Goal: Transaction & Acquisition: Purchase product/service

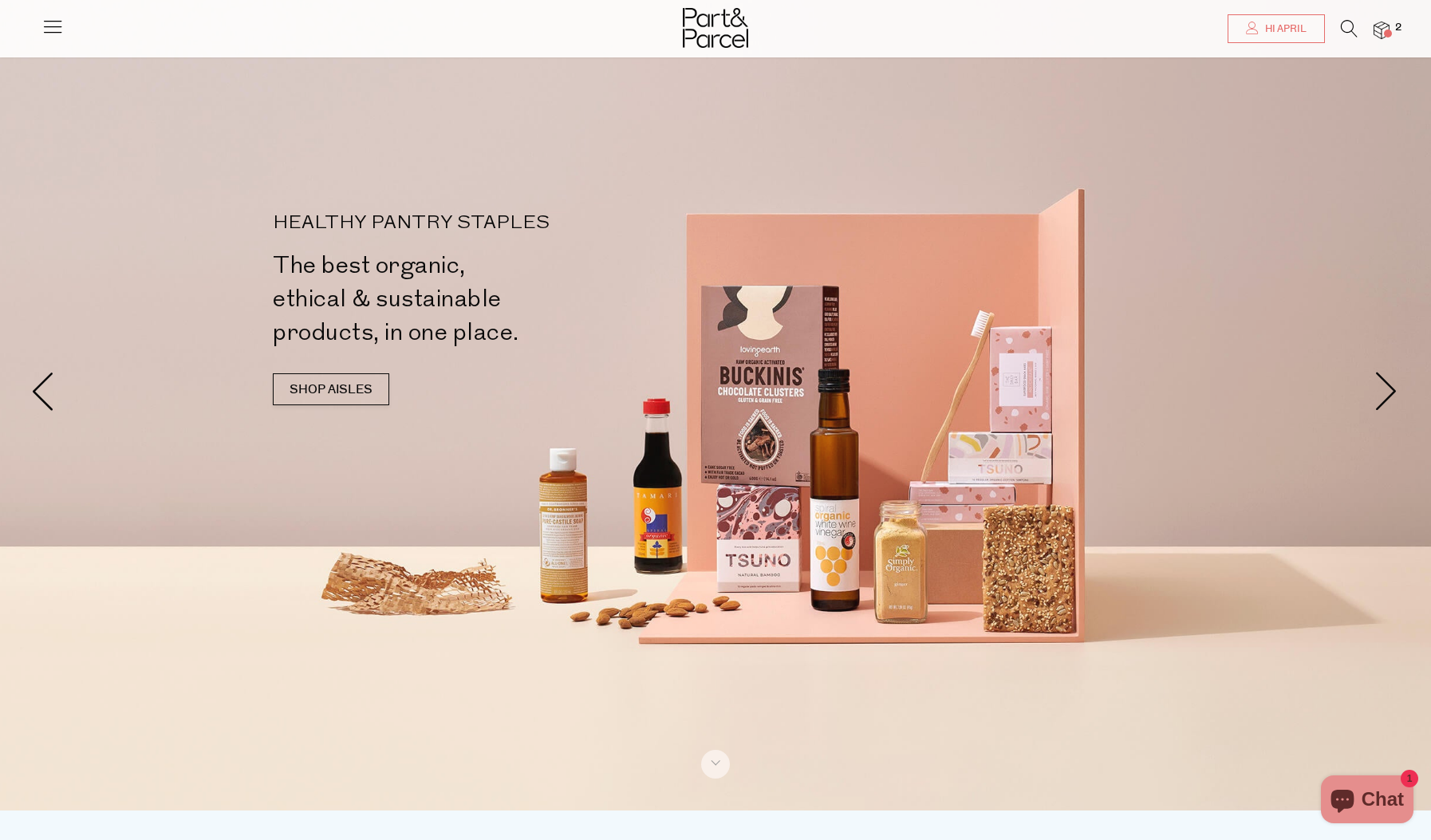
scroll to position [27, 0]
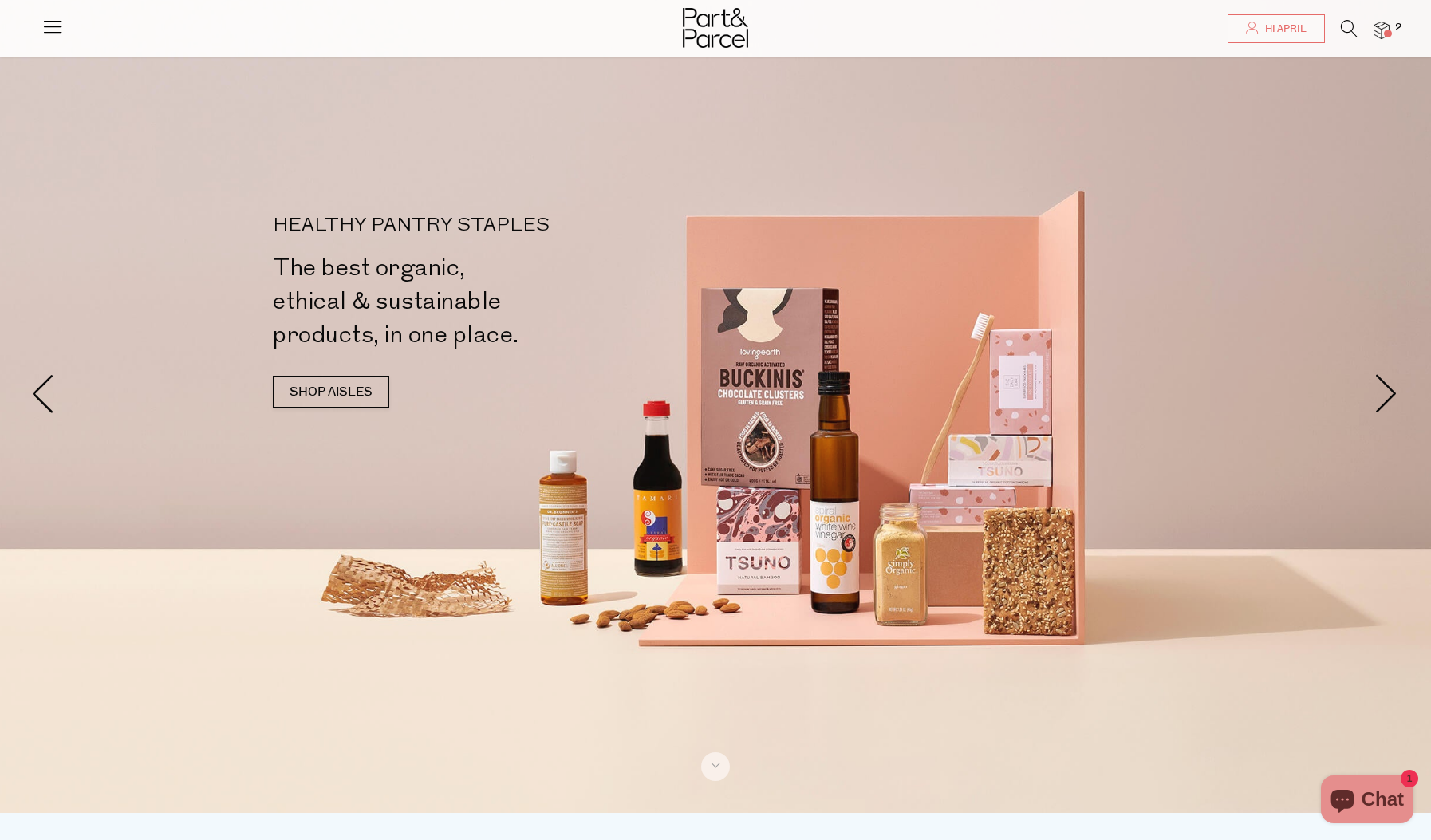
click at [1391, 31] on span at bounding box center [1388, 33] width 8 height 8
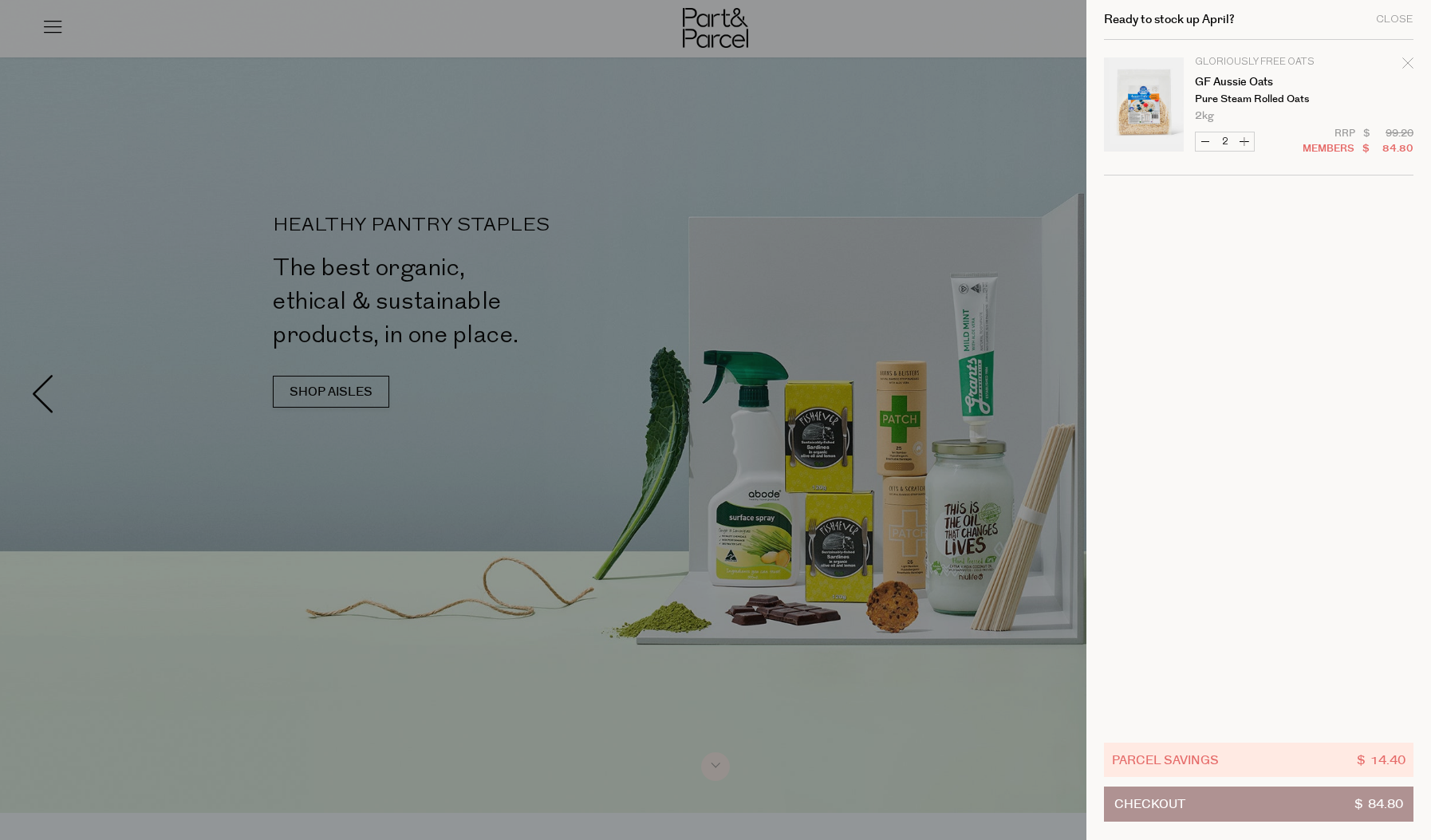
drag, startPoint x: 98, startPoint y: 119, endPoint x: 71, endPoint y: 67, distance: 58.6
click at [98, 116] on div at bounding box center [716, 420] width 1431 height 840
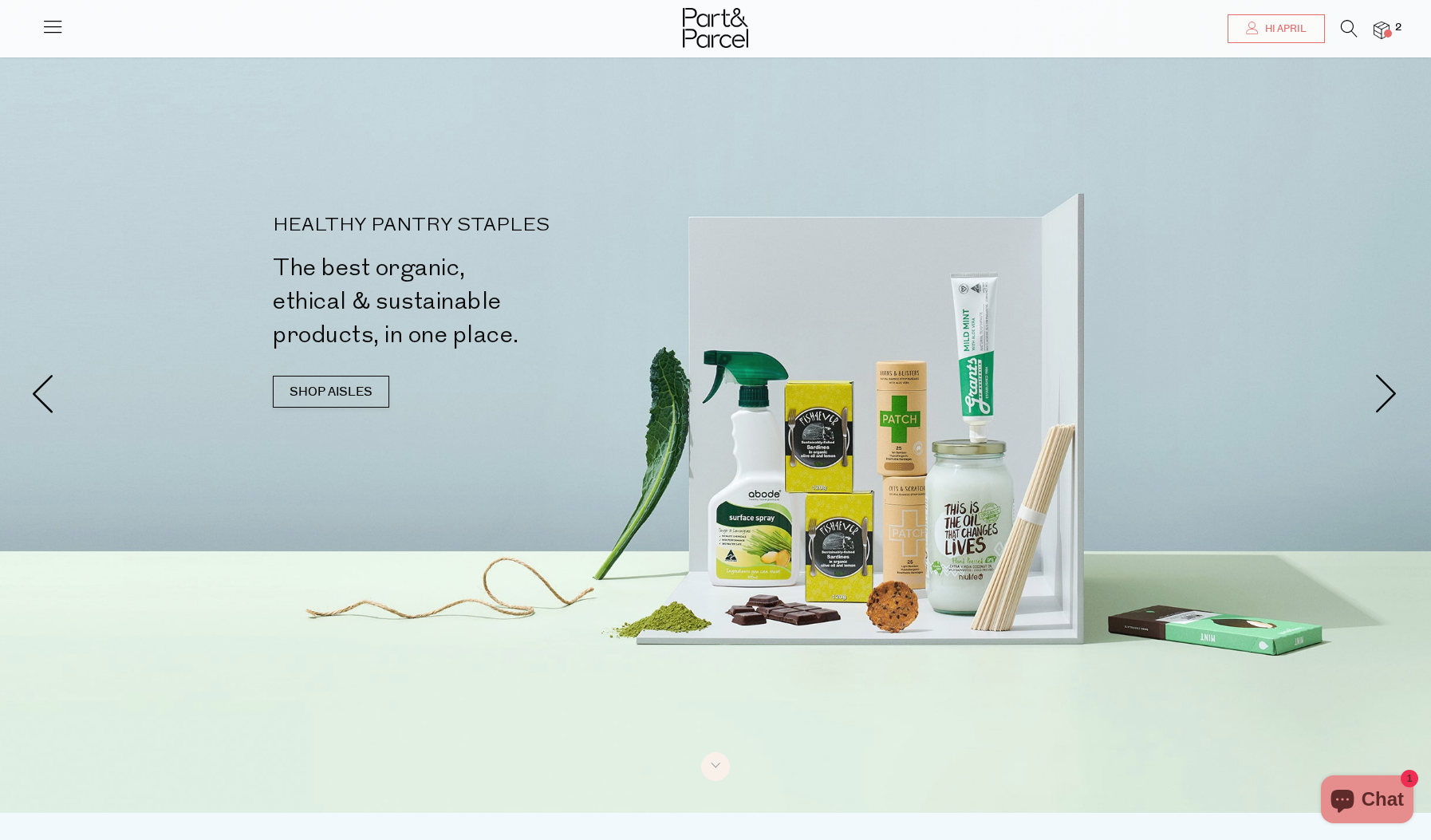
click at [43, 35] on icon at bounding box center [53, 26] width 23 height 22
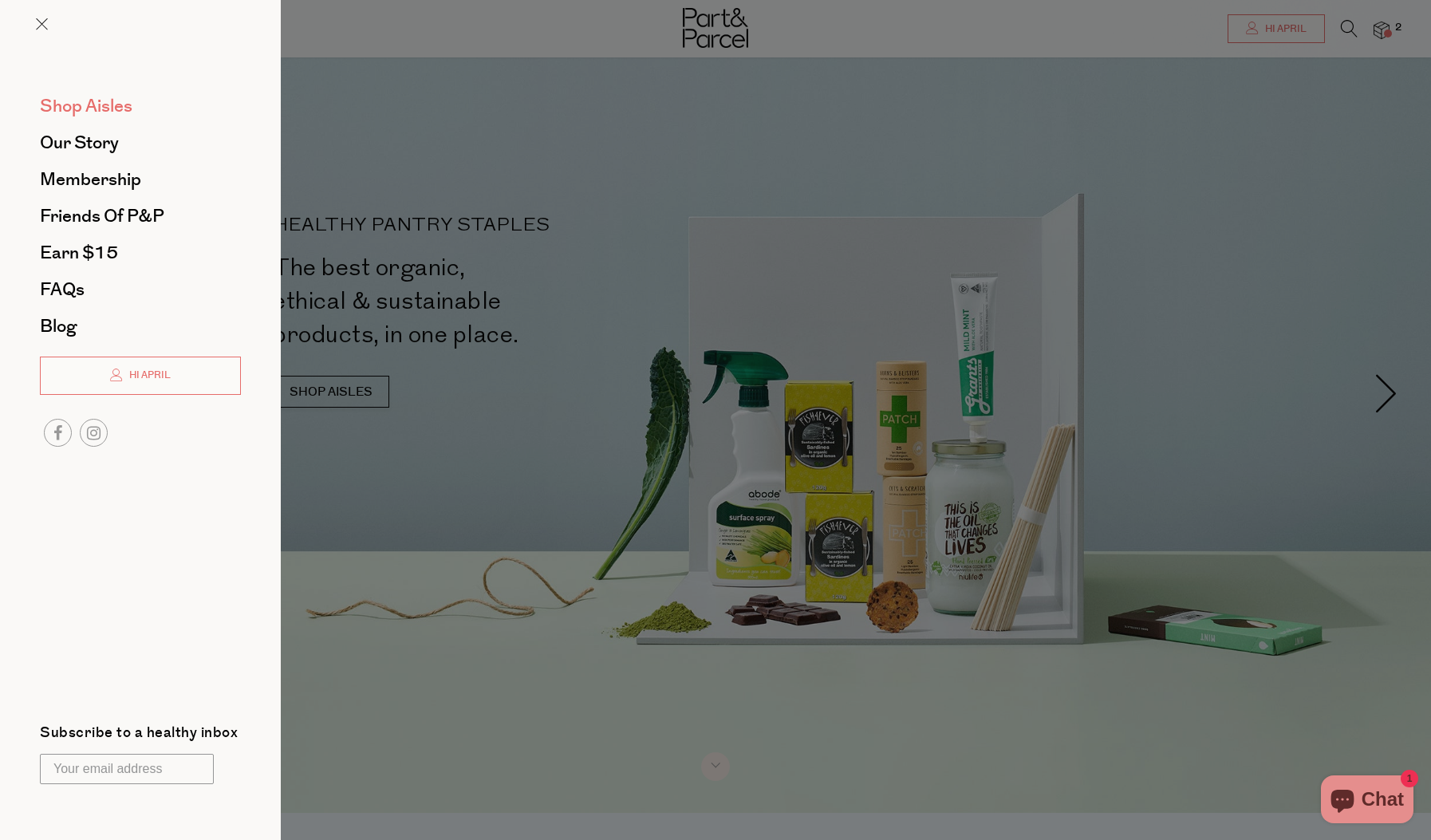
click at [77, 109] on span "Shop Aisles" at bounding box center [86, 106] width 93 height 25
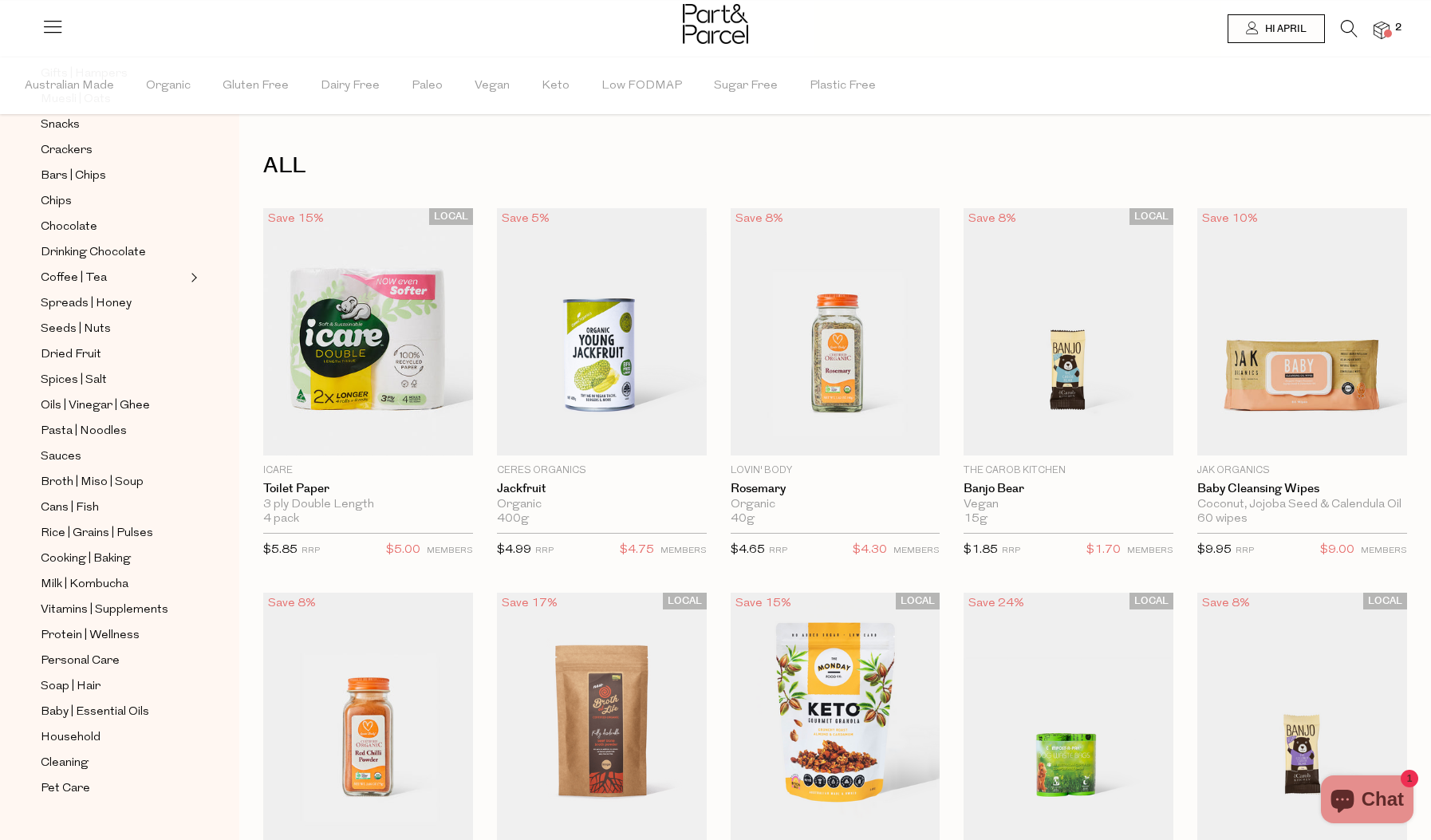
scroll to position [332, 0]
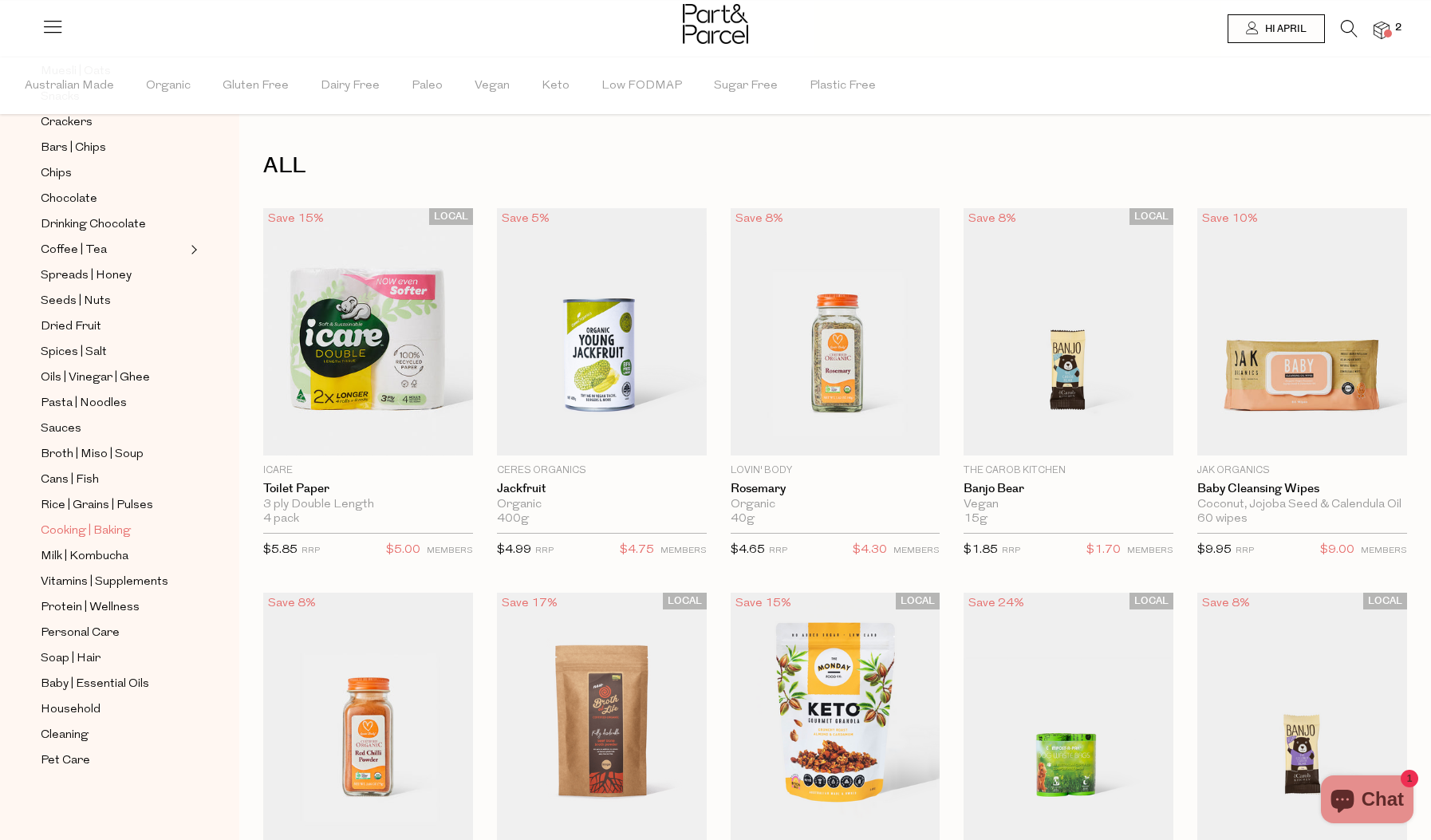
click at [103, 532] on span "Cooking | Baking" at bounding box center [85, 531] width 90 height 19
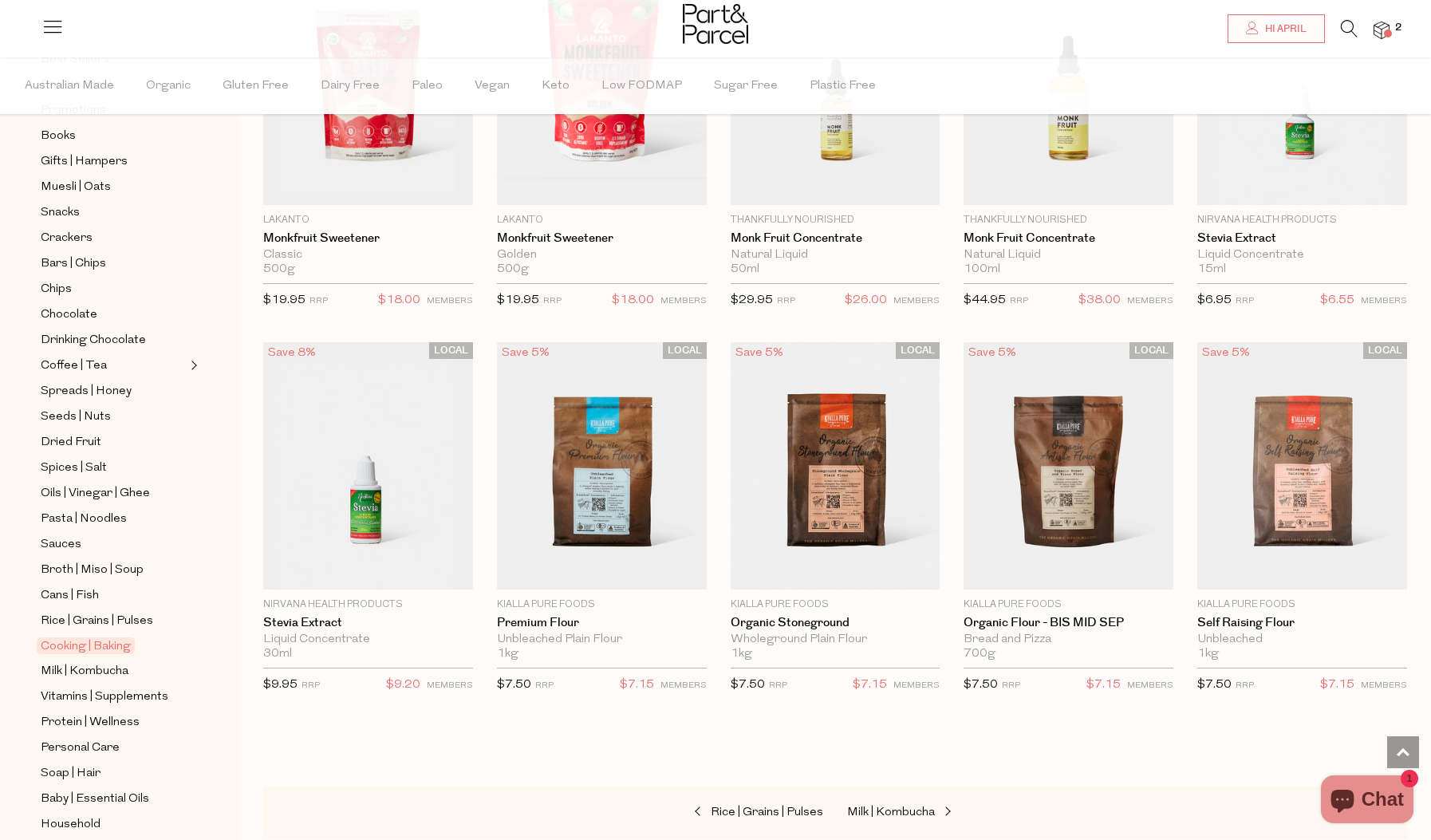
scroll to position [3344, 0]
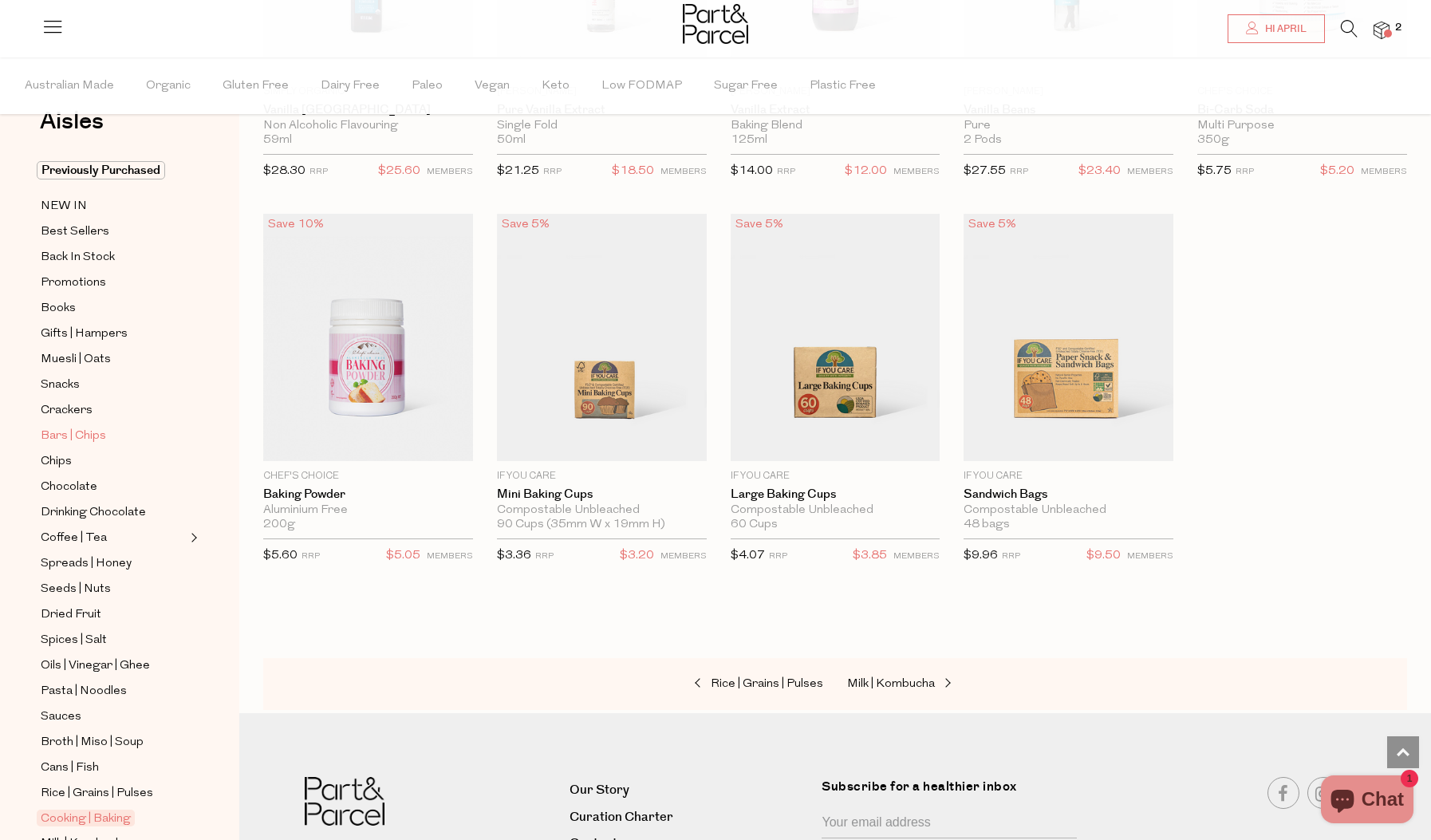
scroll to position [53, 0]
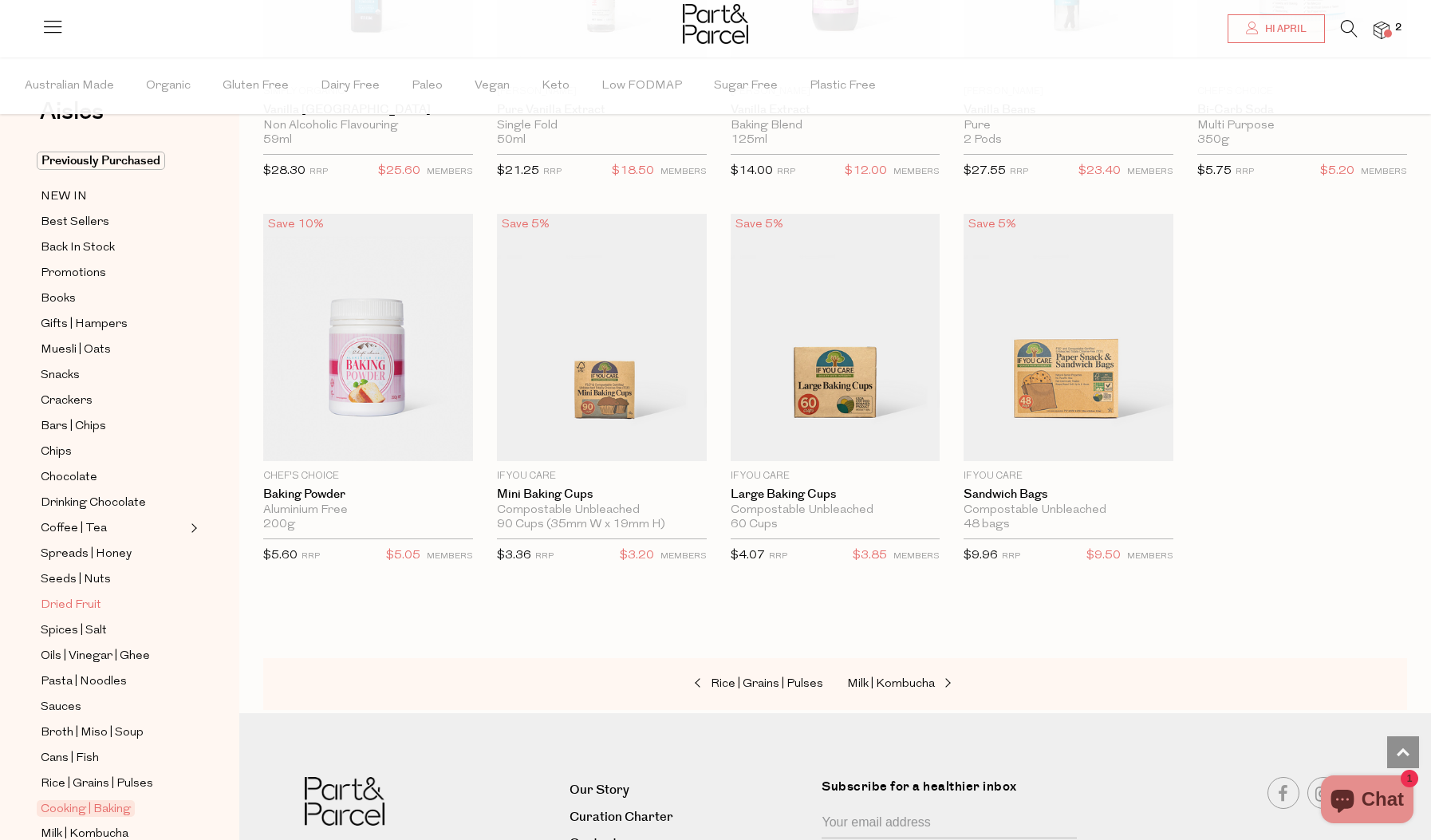
click at [66, 601] on span "Dried Fruit" at bounding box center [70, 606] width 61 height 19
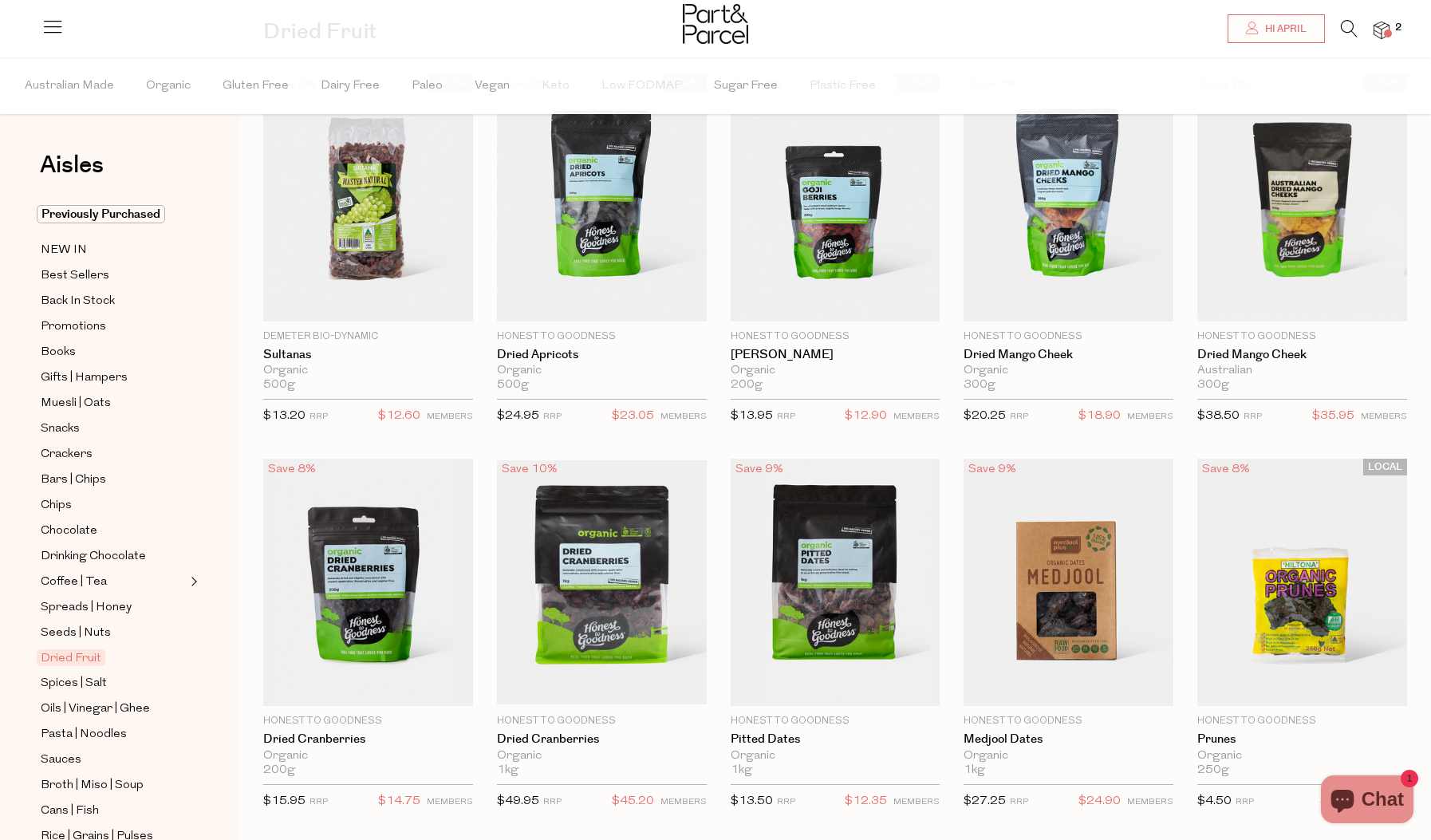
scroll to position [92, 0]
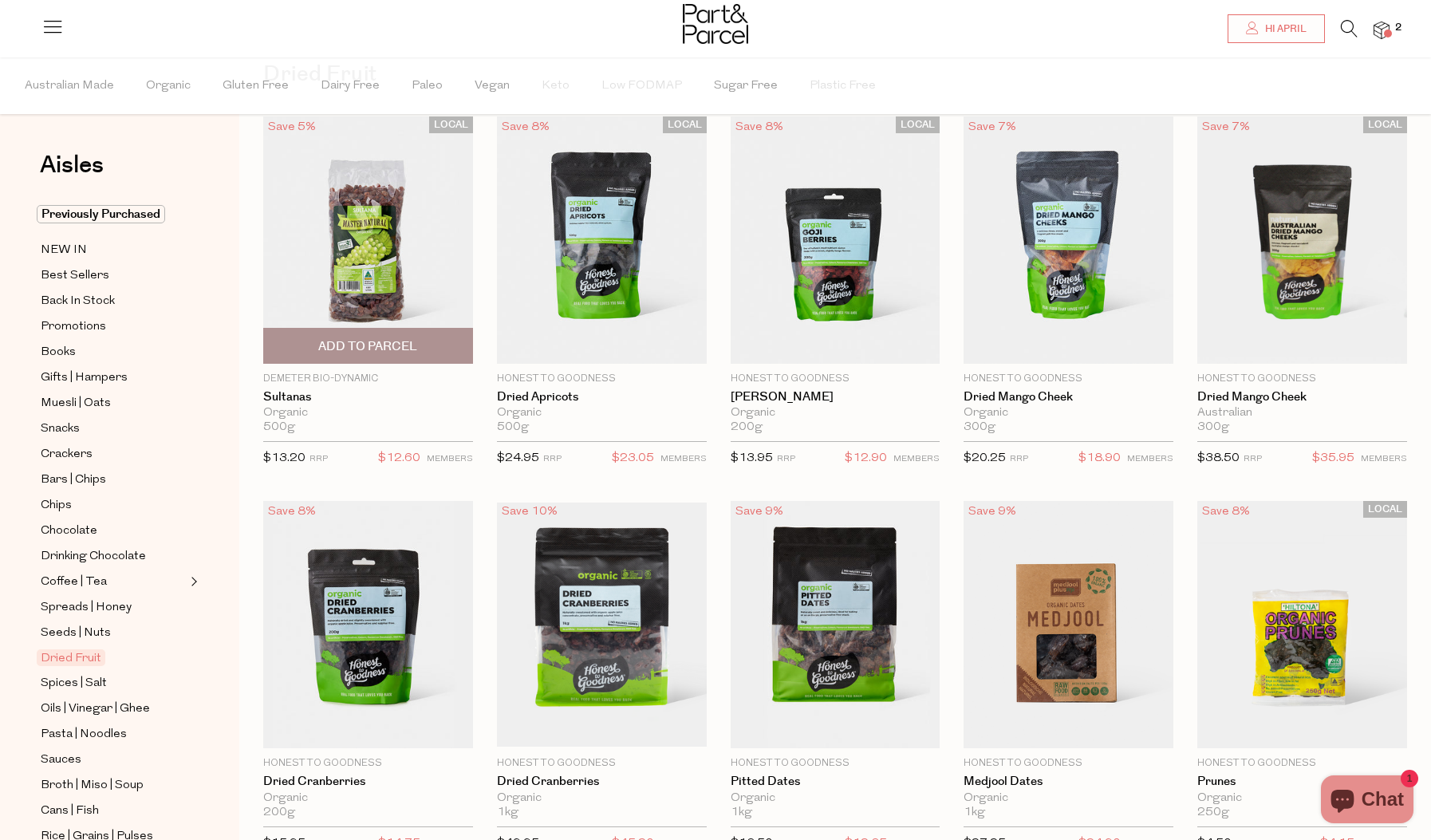
click at [370, 345] on span "Add To Parcel" at bounding box center [367, 347] width 98 height 17
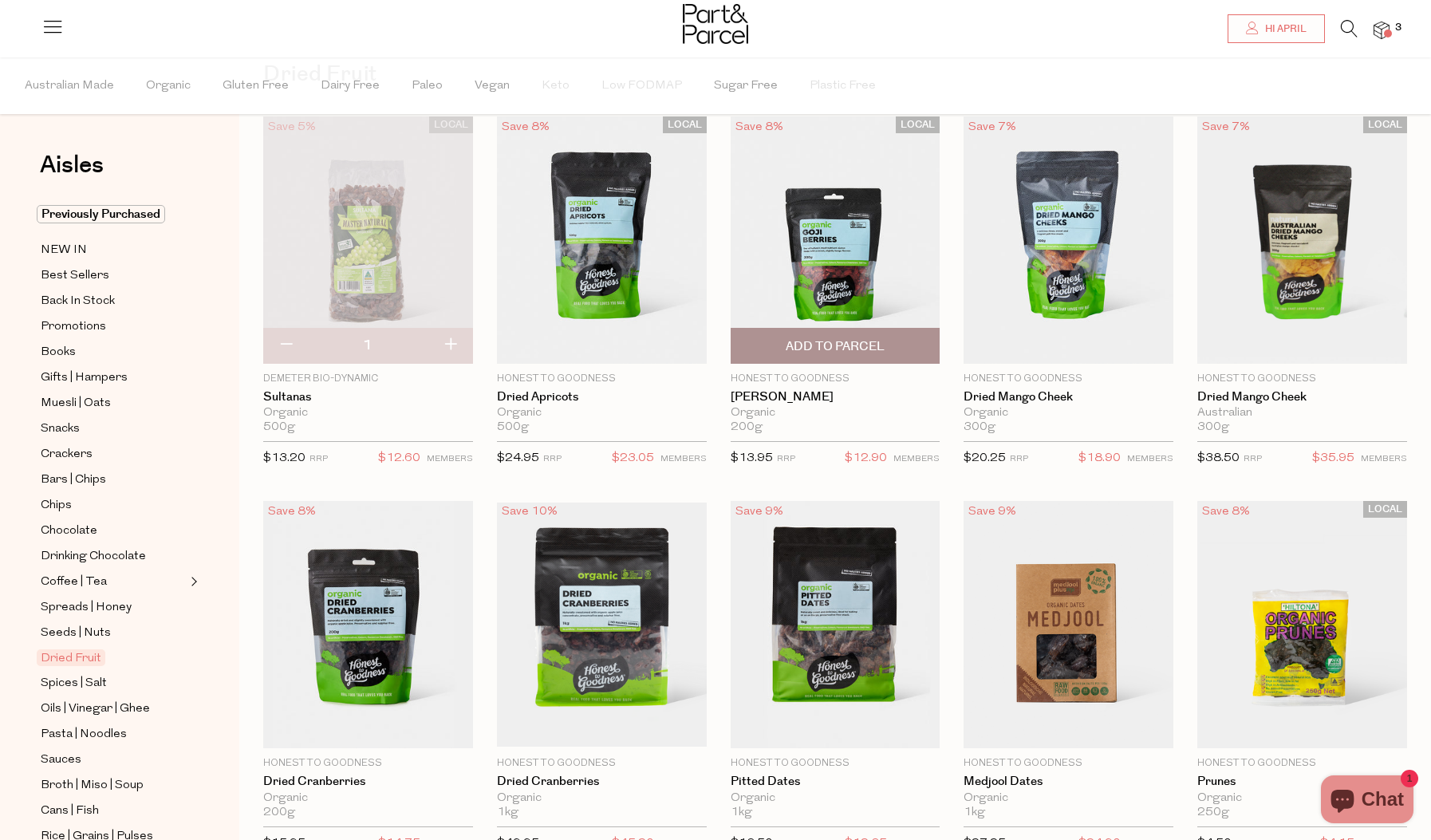
click at [858, 274] on img at bounding box center [836, 240] width 210 height 248
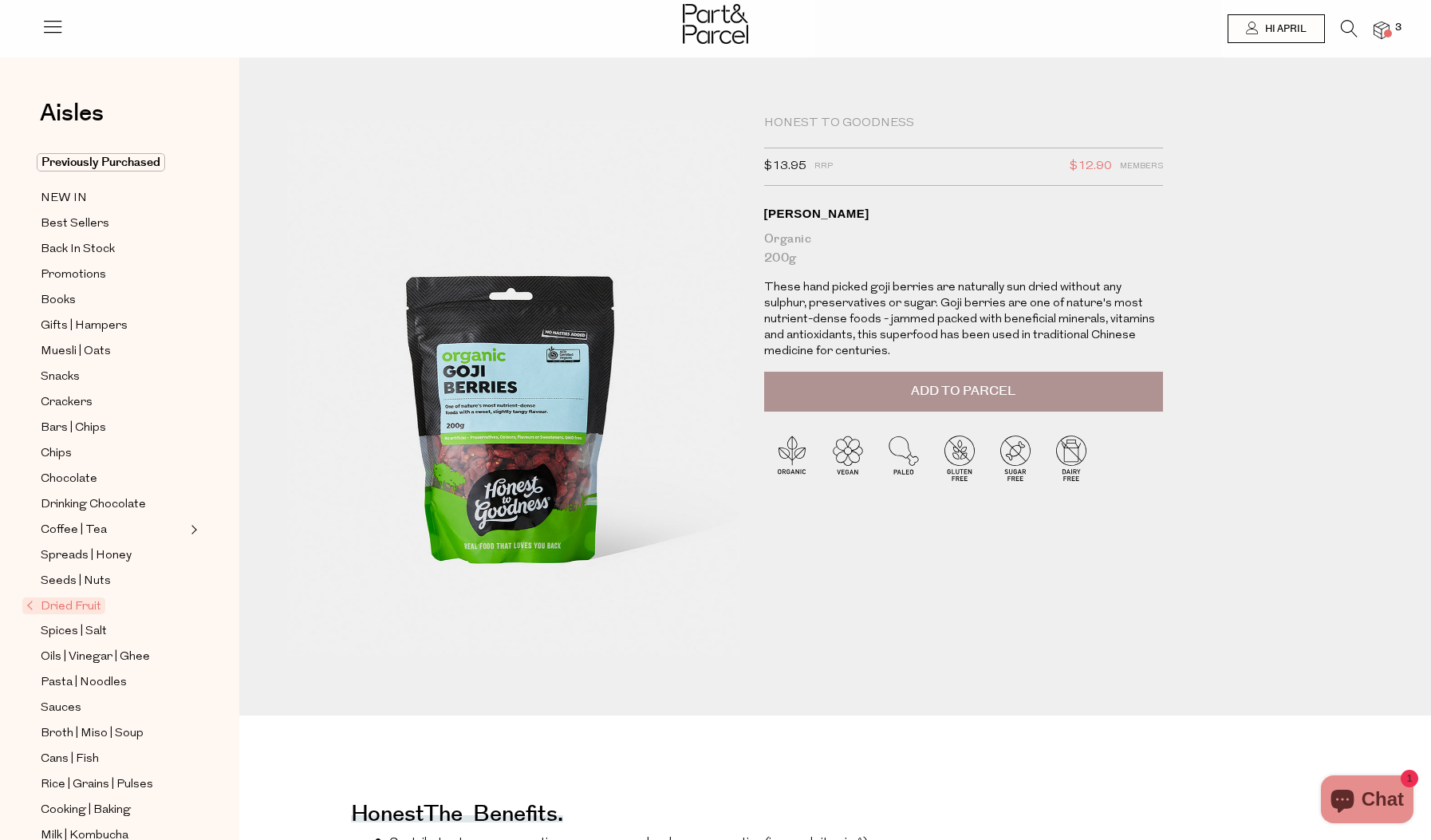
click at [941, 399] on span "Add to Parcel" at bounding box center [963, 392] width 104 height 19
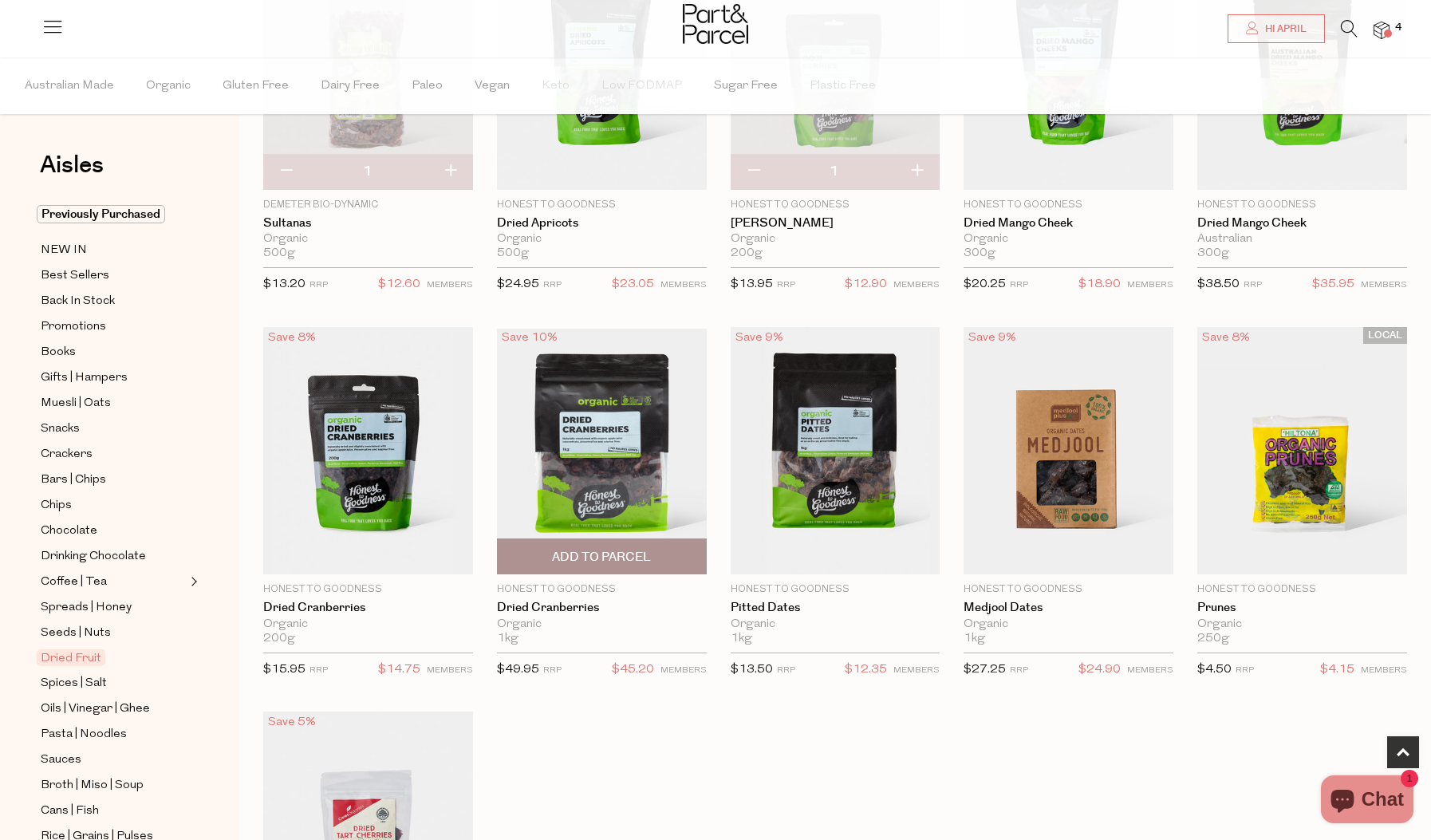
scroll to position [282, 0]
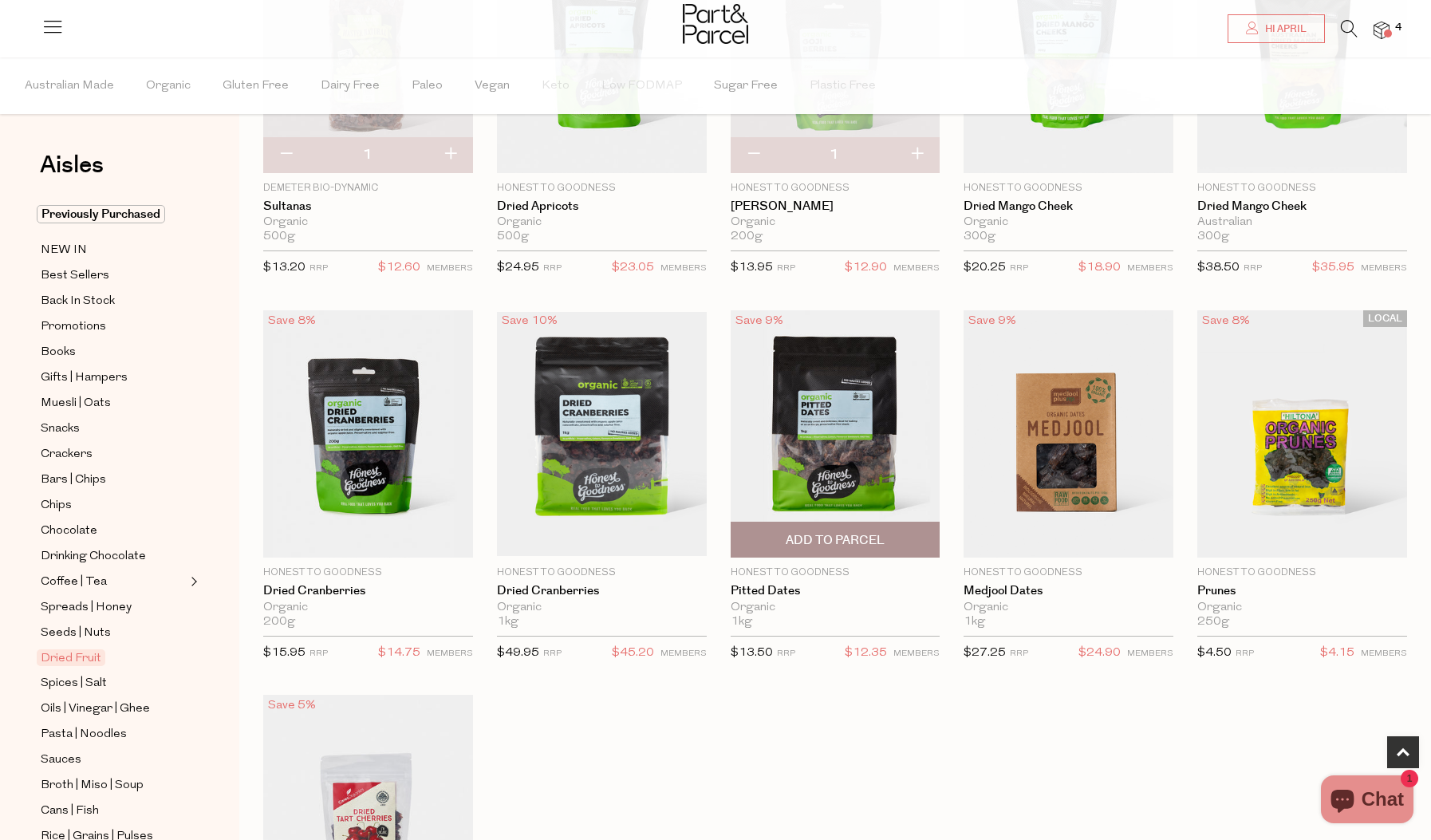
click at [831, 542] on span "Add To Parcel" at bounding box center [835, 540] width 98 height 17
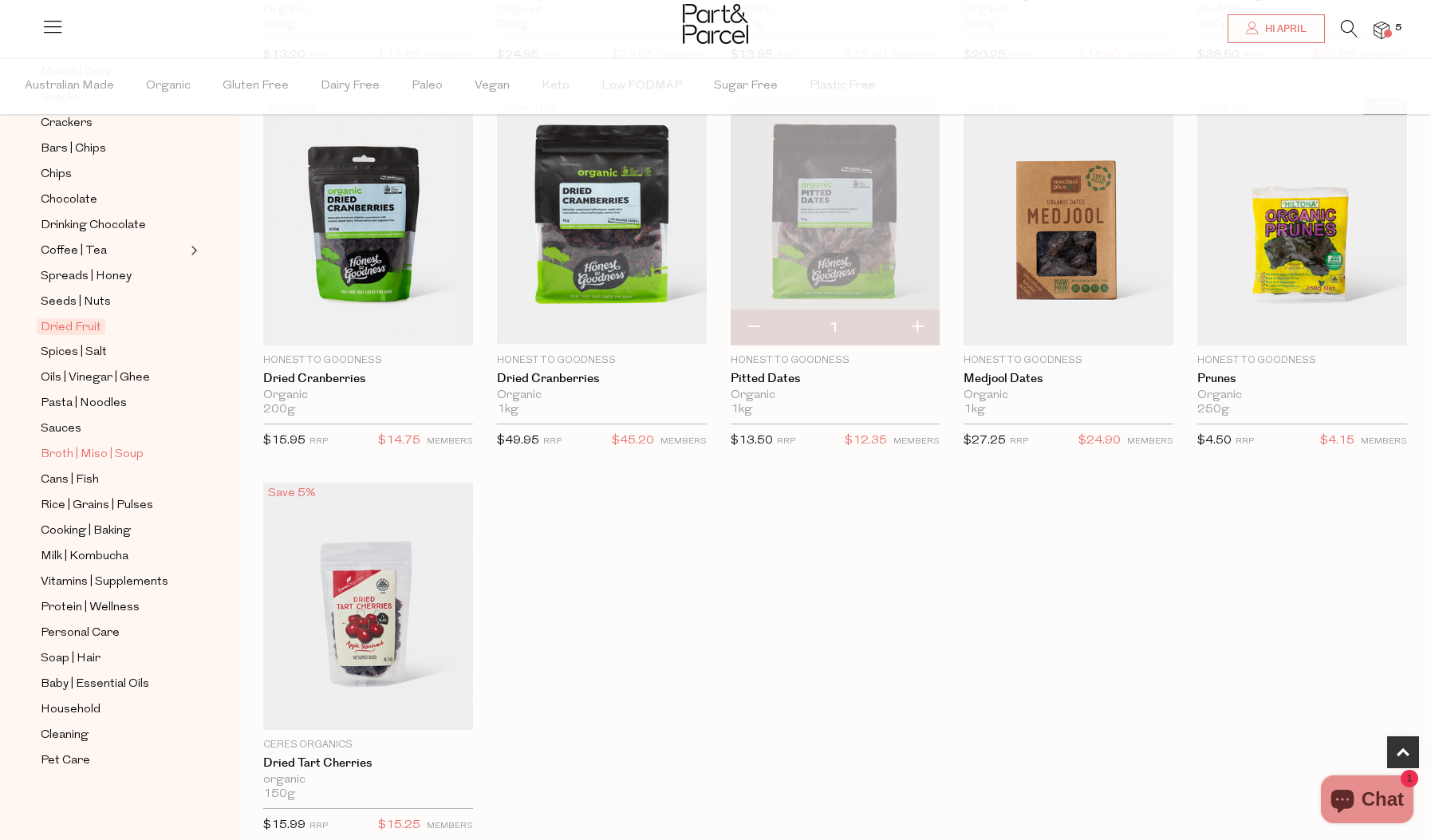
scroll to position [503, 0]
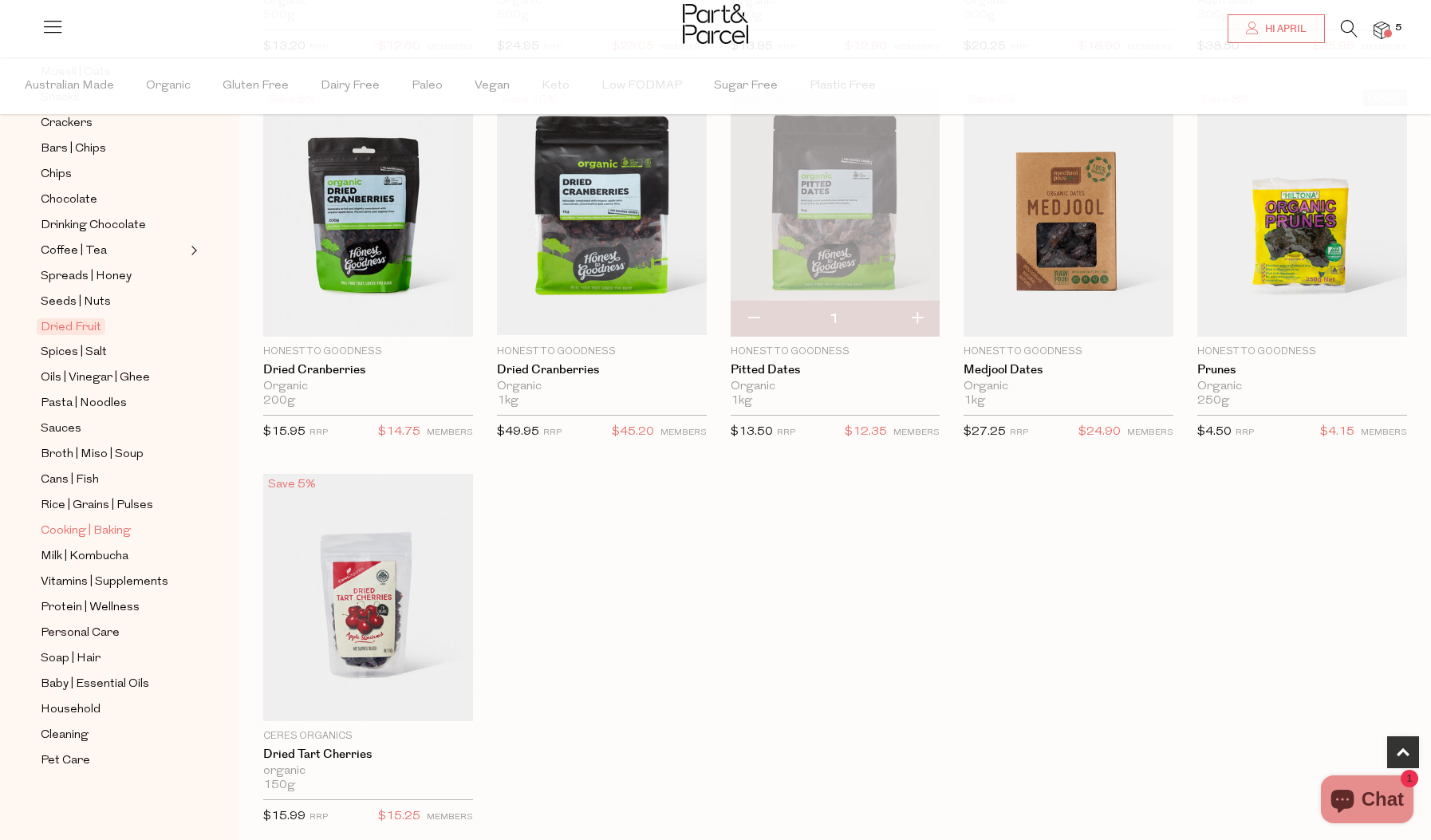
click at [98, 532] on span "Cooking | Baking" at bounding box center [85, 531] width 90 height 19
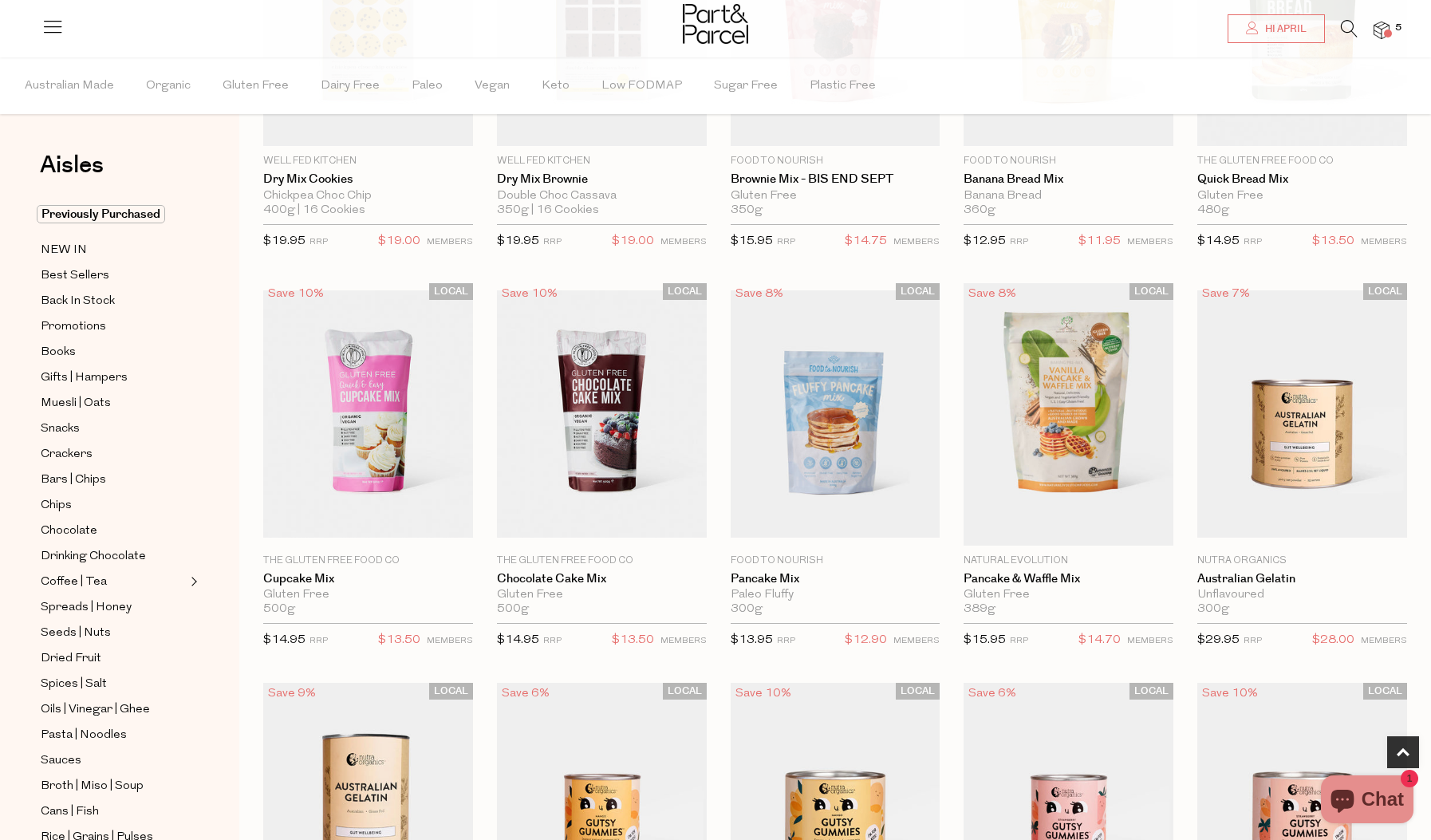
scroll to position [723, 0]
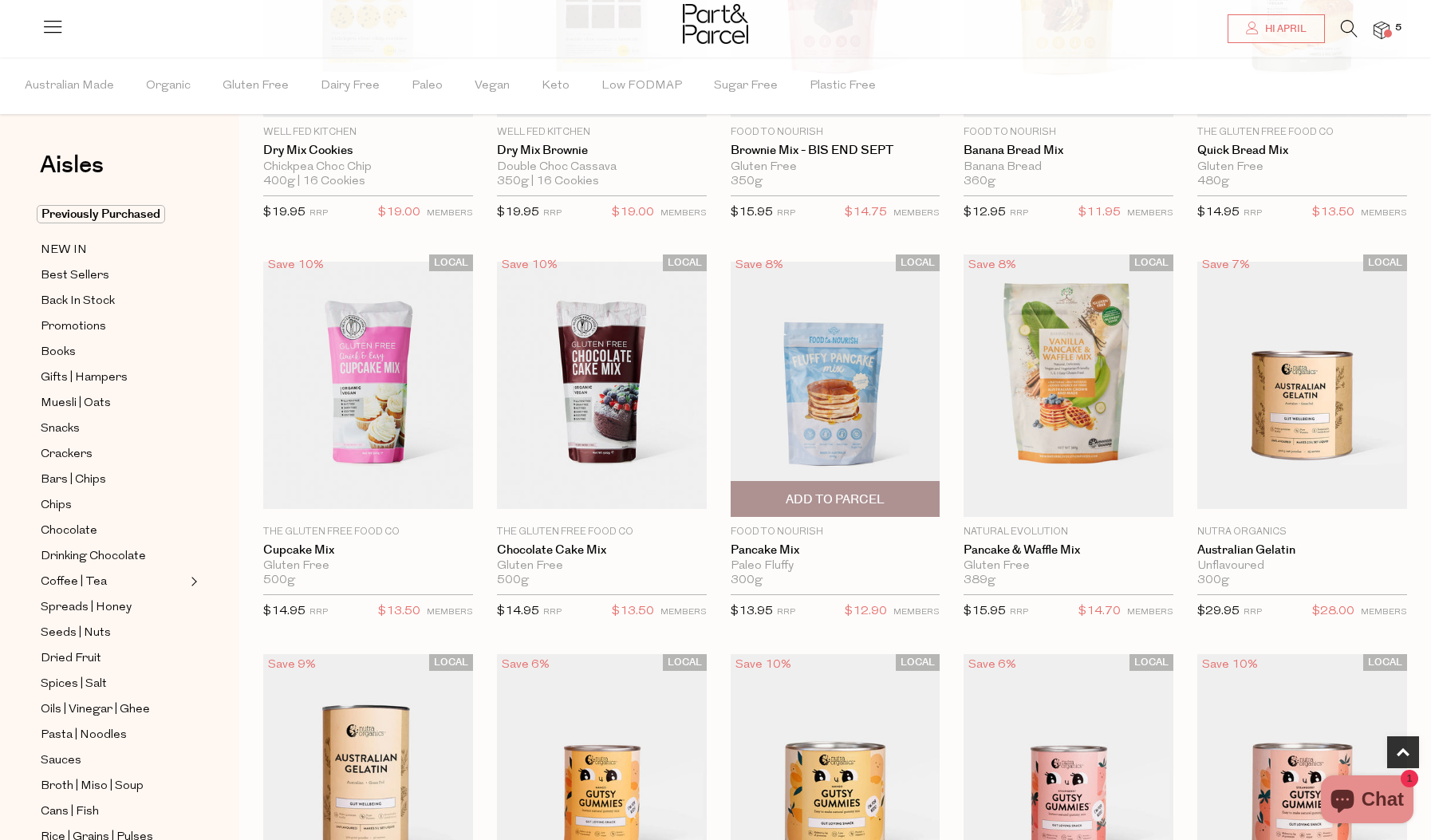
click at [880, 436] on img at bounding box center [836, 385] width 210 height 248
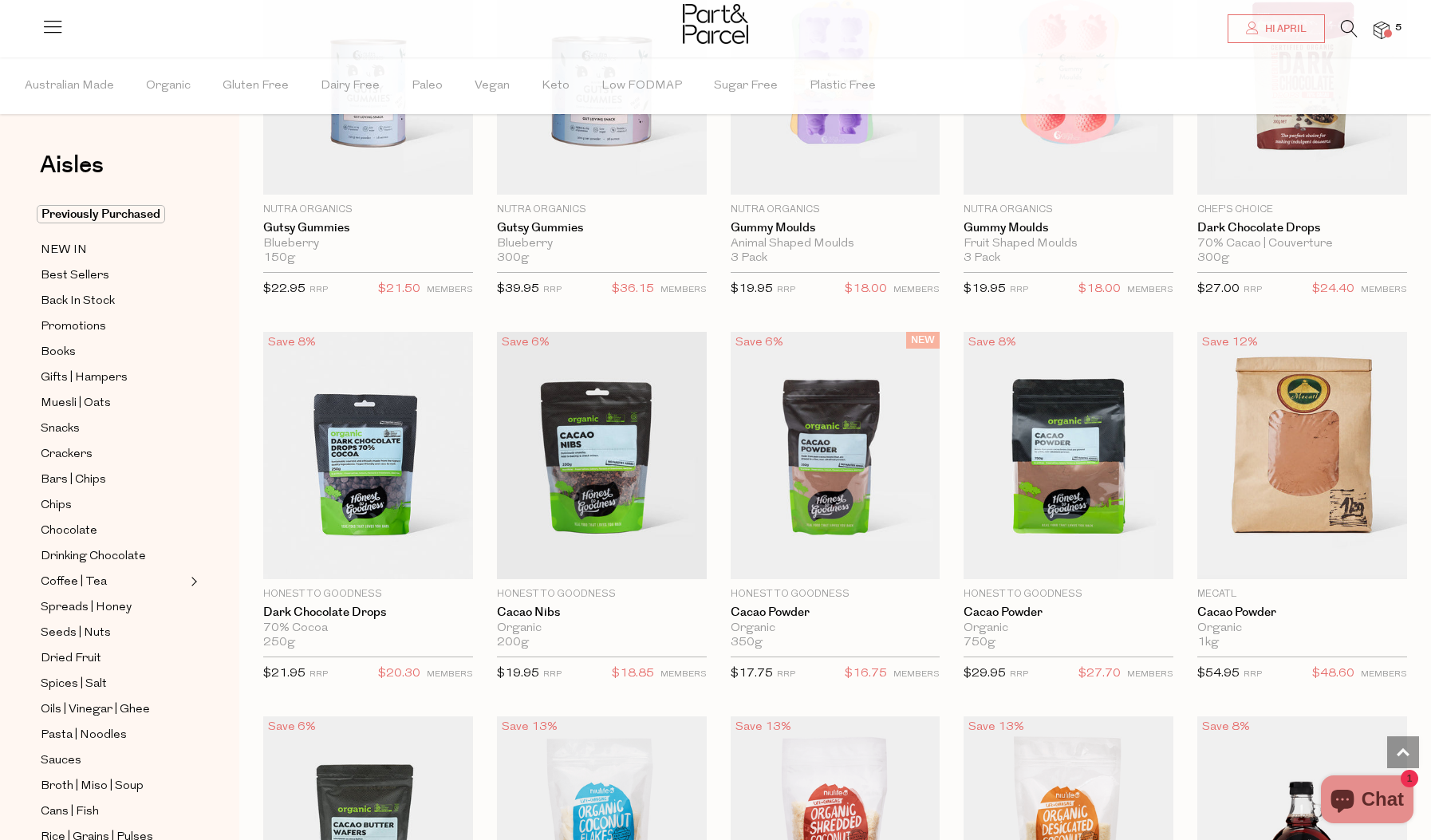
scroll to position [1880, 0]
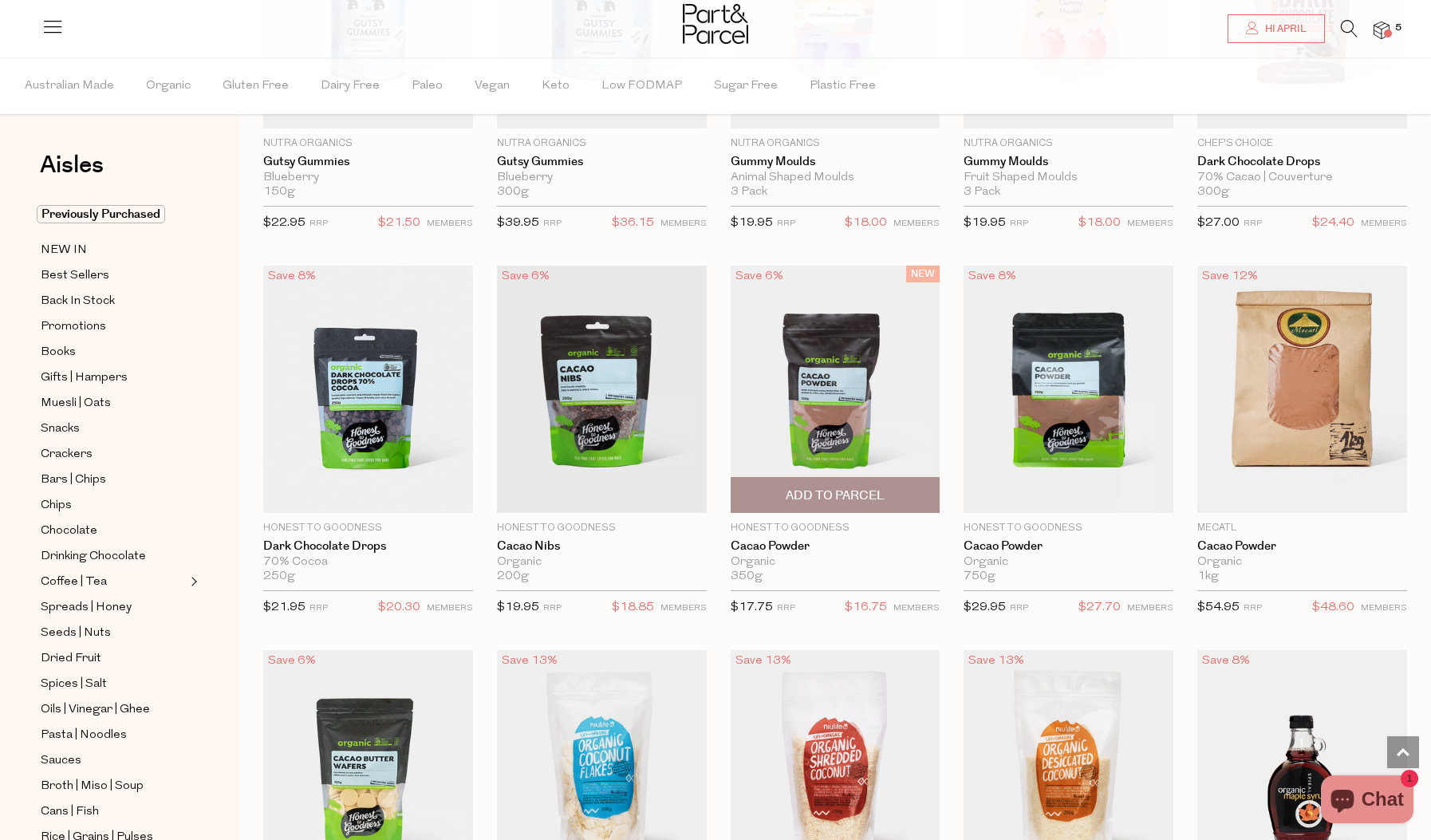
click at [839, 496] on span "Add To Parcel" at bounding box center [835, 496] width 98 height 17
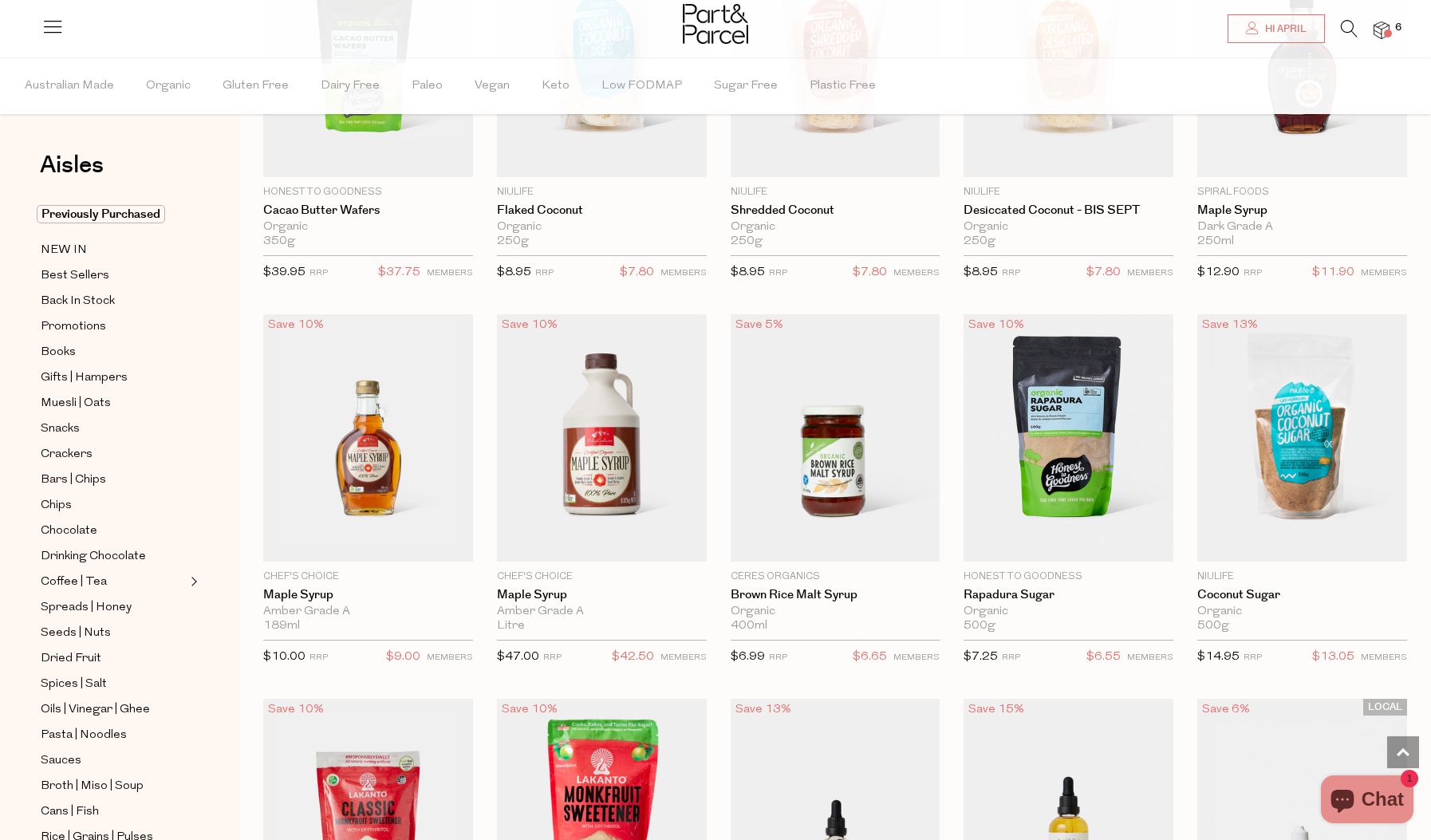
scroll to position [2619, 0]
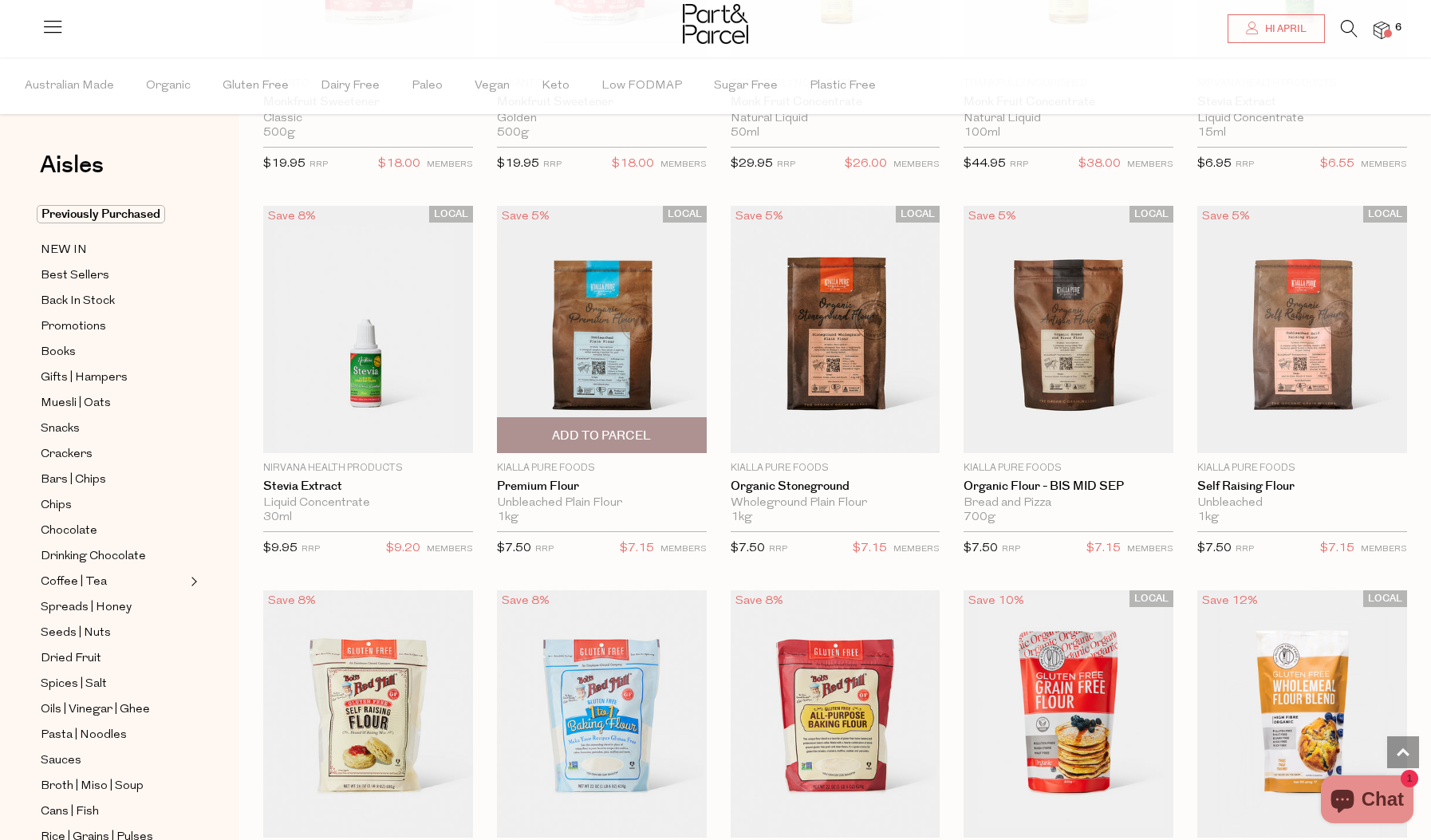
scroll to position [3478, 0]
click at [622, 439] on span "Add To Parcel" at bounding box center [601, 435] width 98 height 17
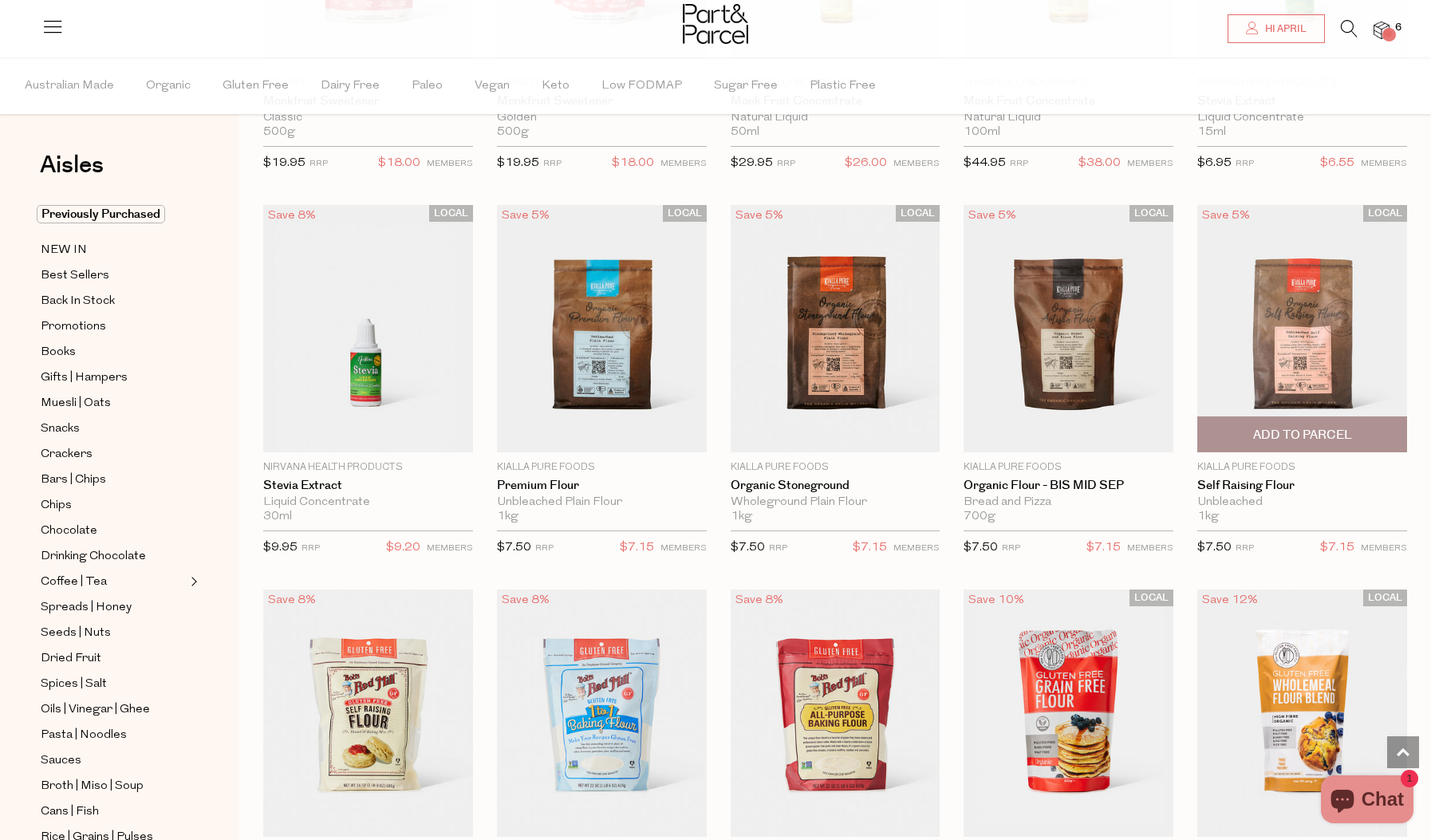
click at [1323, 428] on span "Add To Parcel" at bounding box center [1303, 435] width 98 height 17
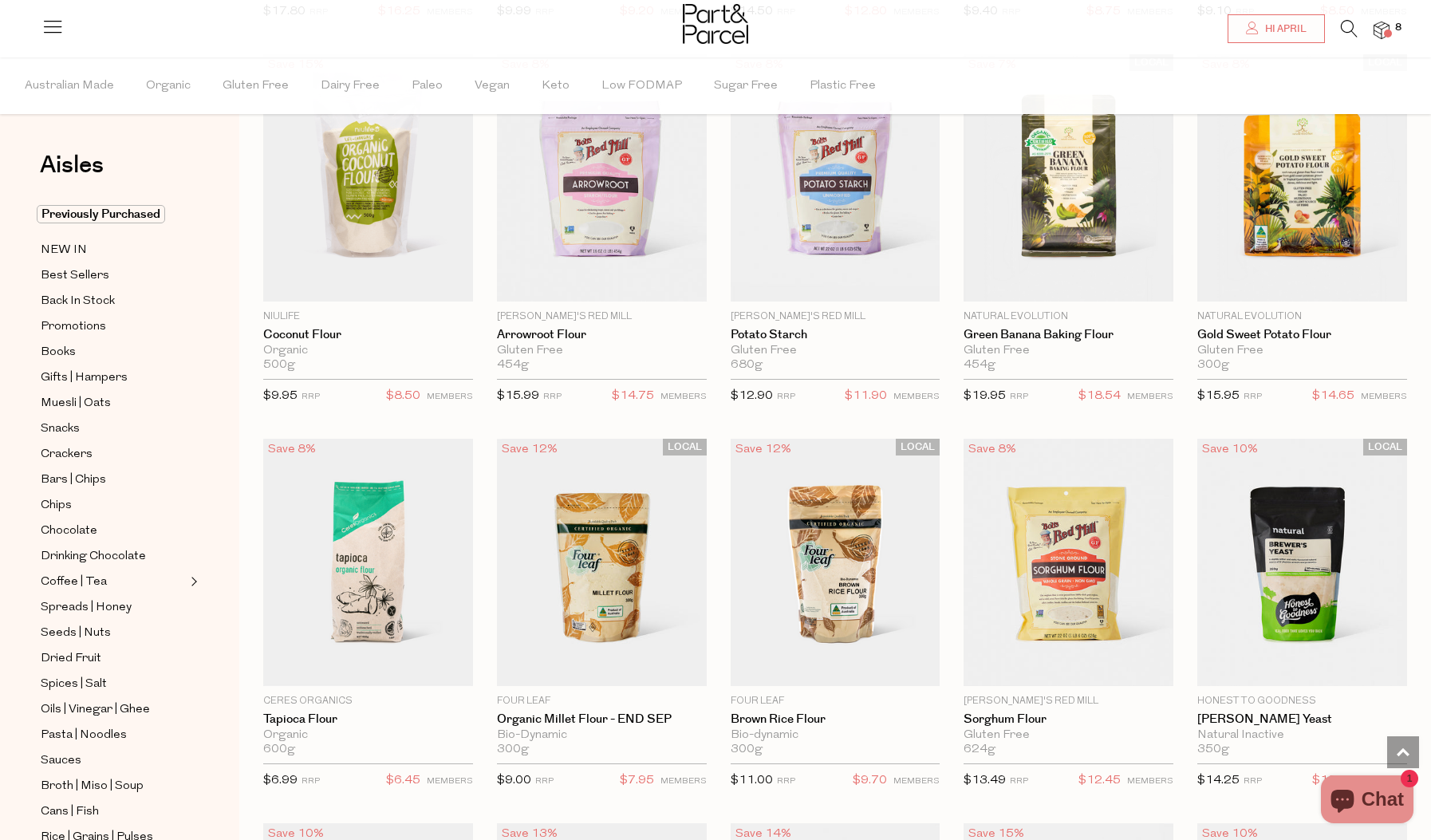
scroll to position [5406, 0]
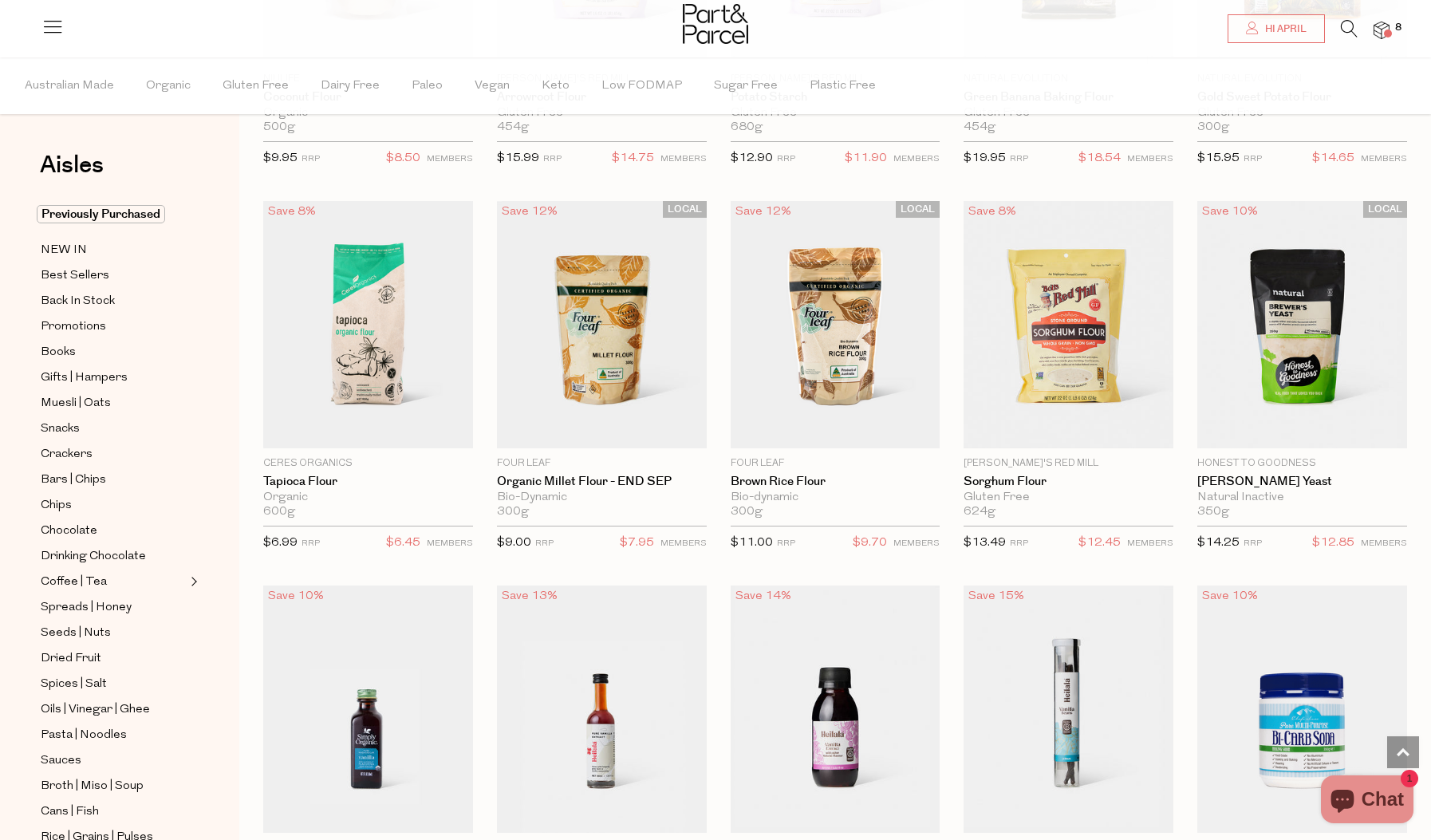
click at [1381, 26] on img at bounding box center [1381, 31] width 16 height 19
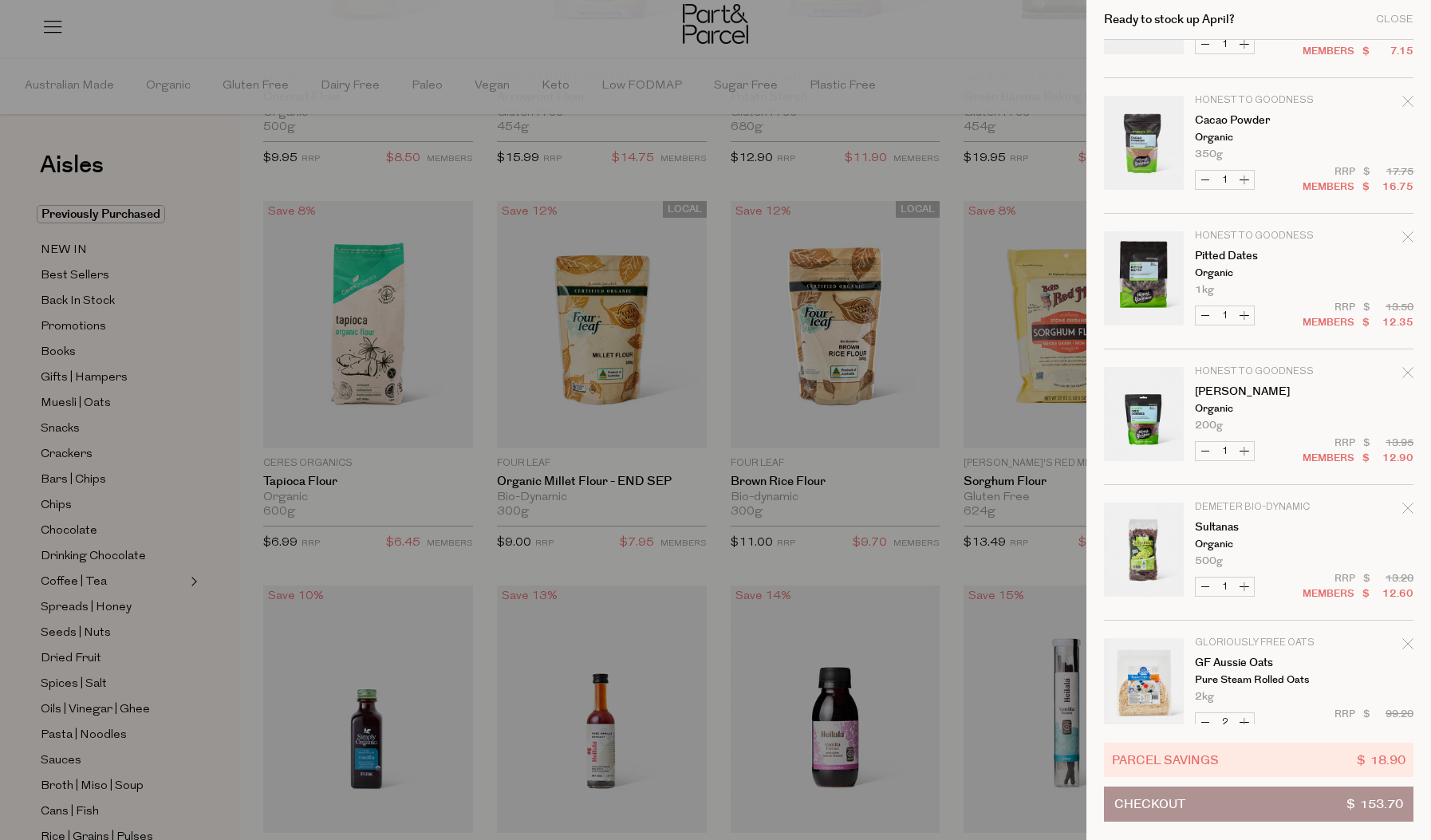
scroll to position [264, 0]
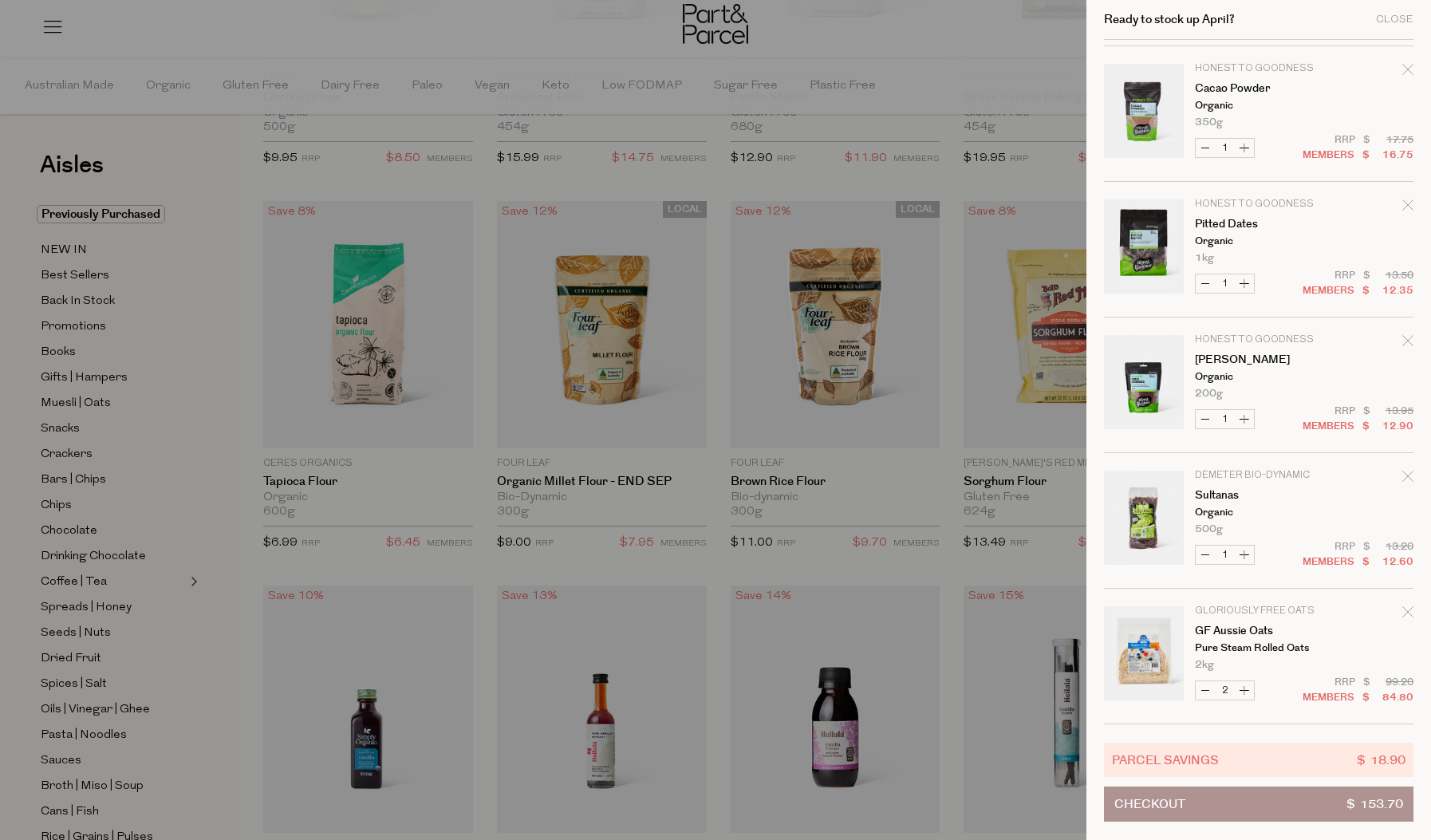
click at [719, 567] on div at bounding box center [716, 420] width 1431 height 840
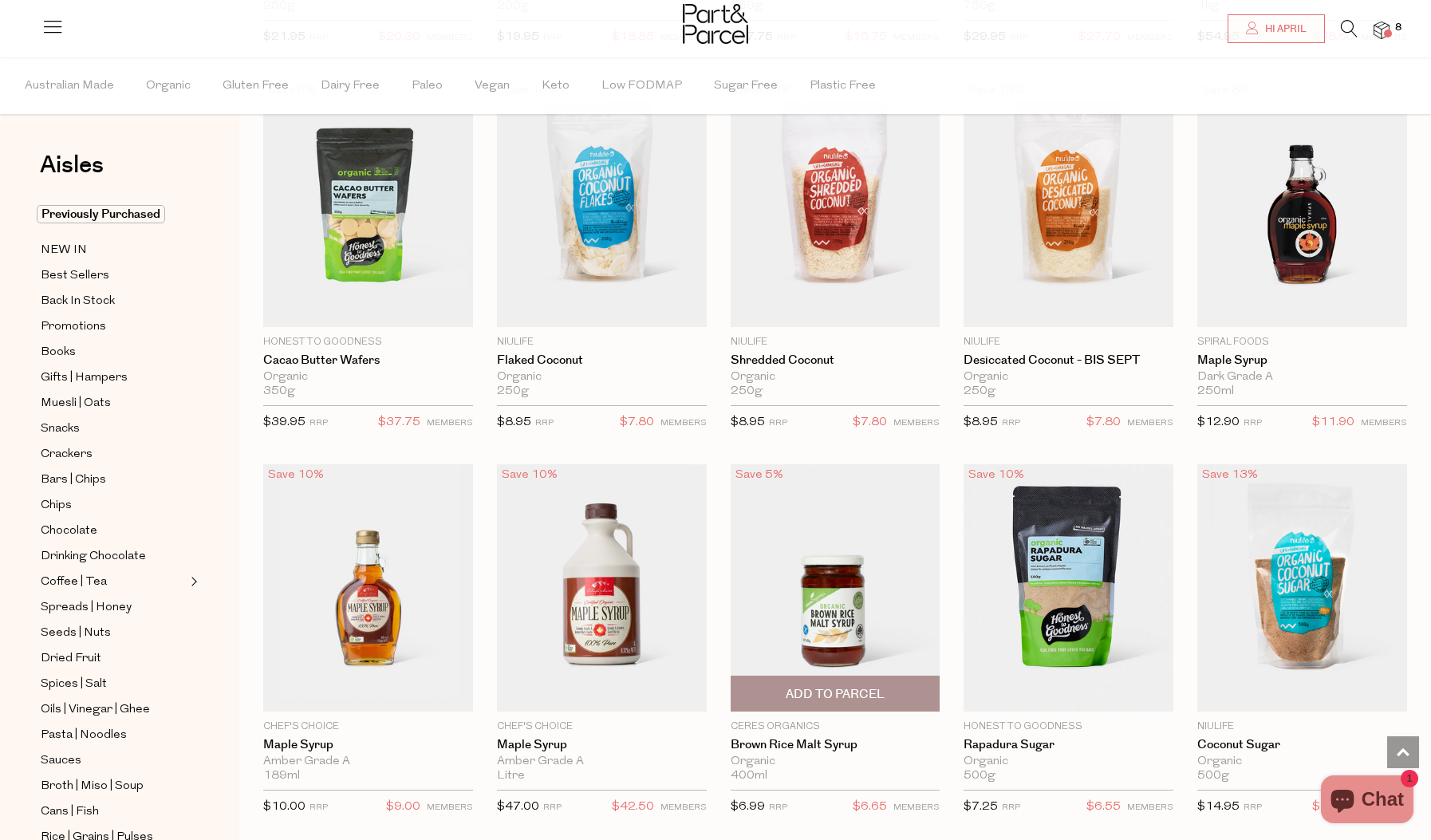
scroll to position [2446, 0]
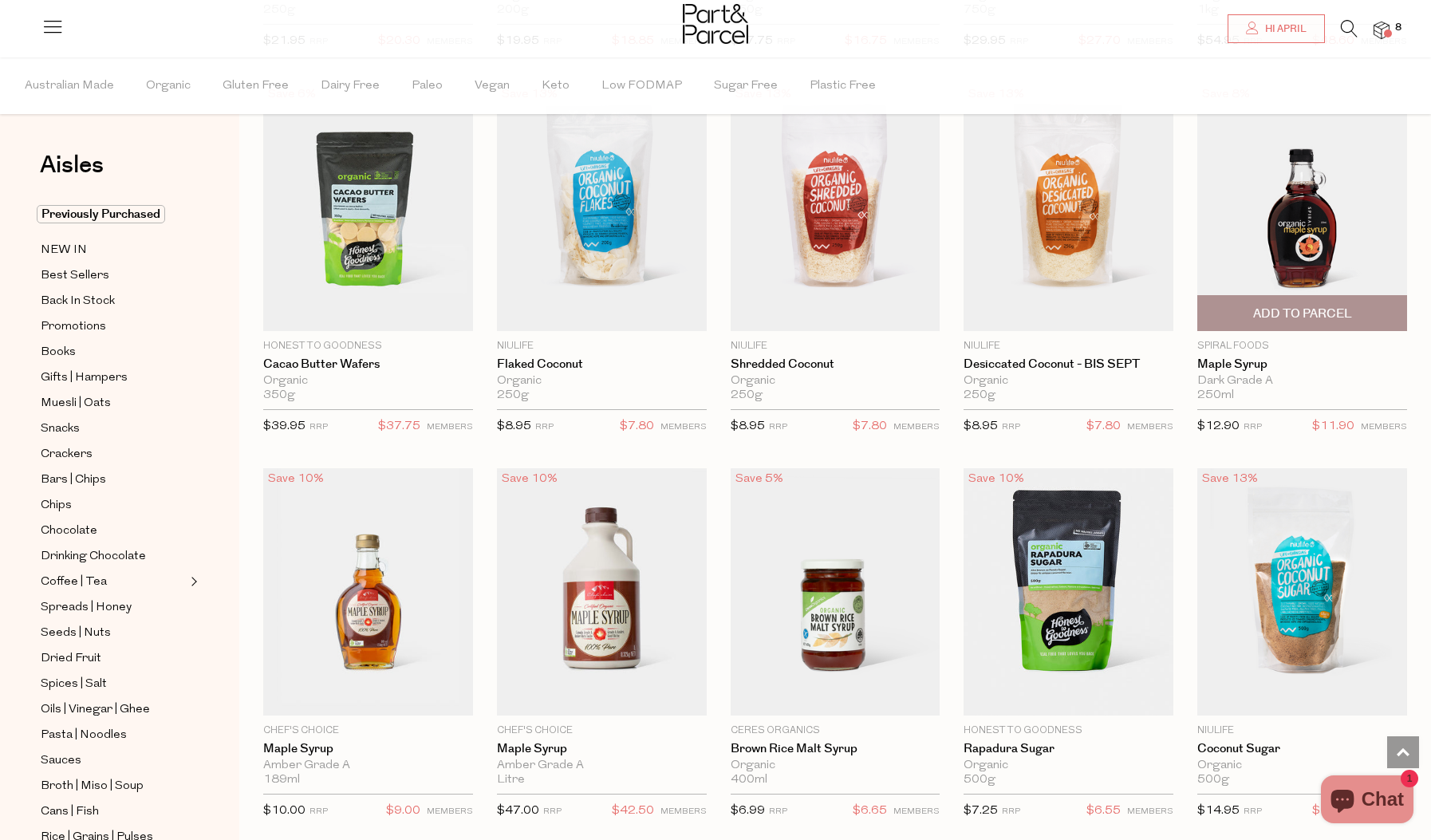
click at [1352, 306] on span "Add To Parcel" at bounding box center [1303, 313] width 201 height 35
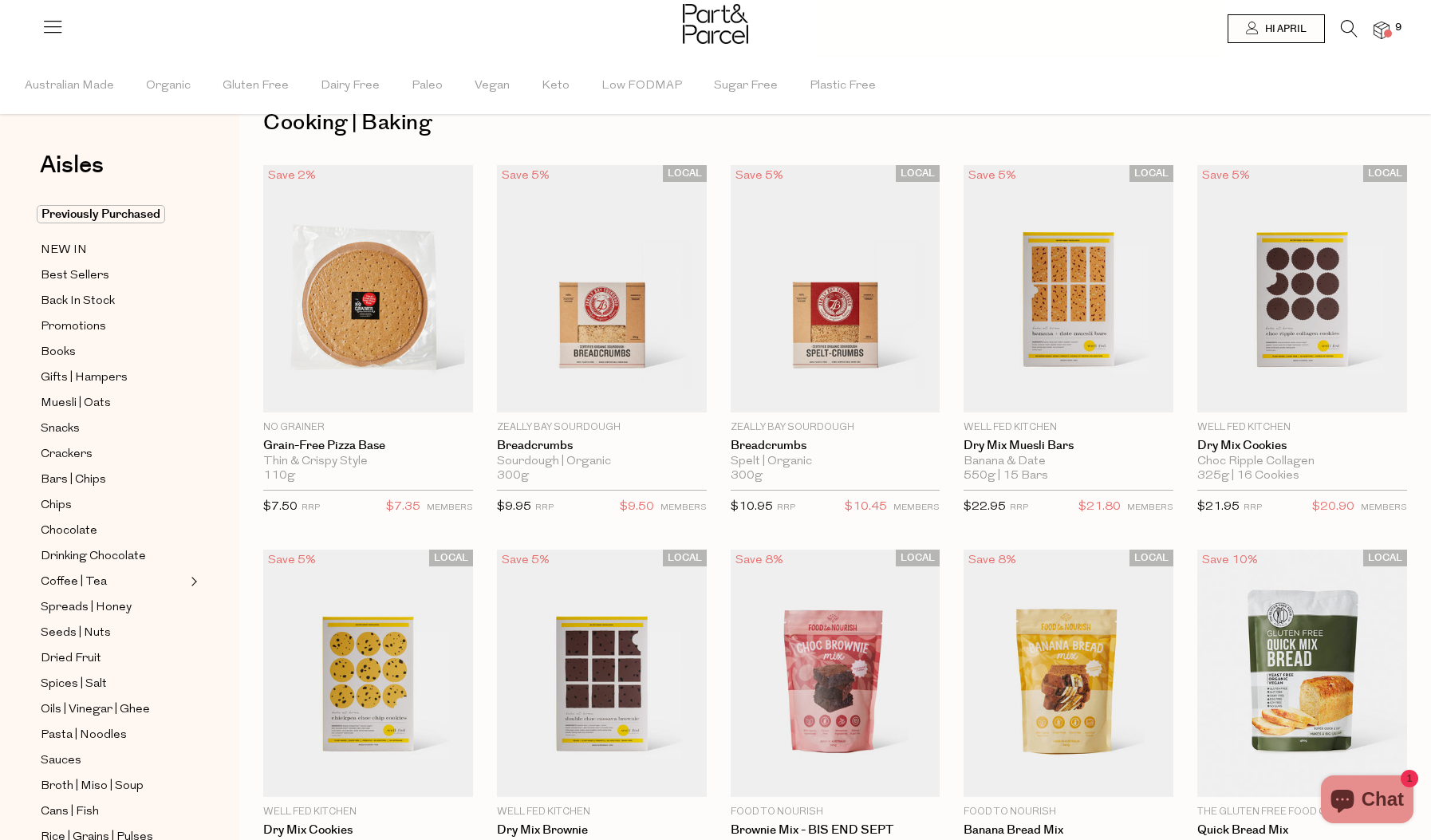
scroll to position [0, 0]
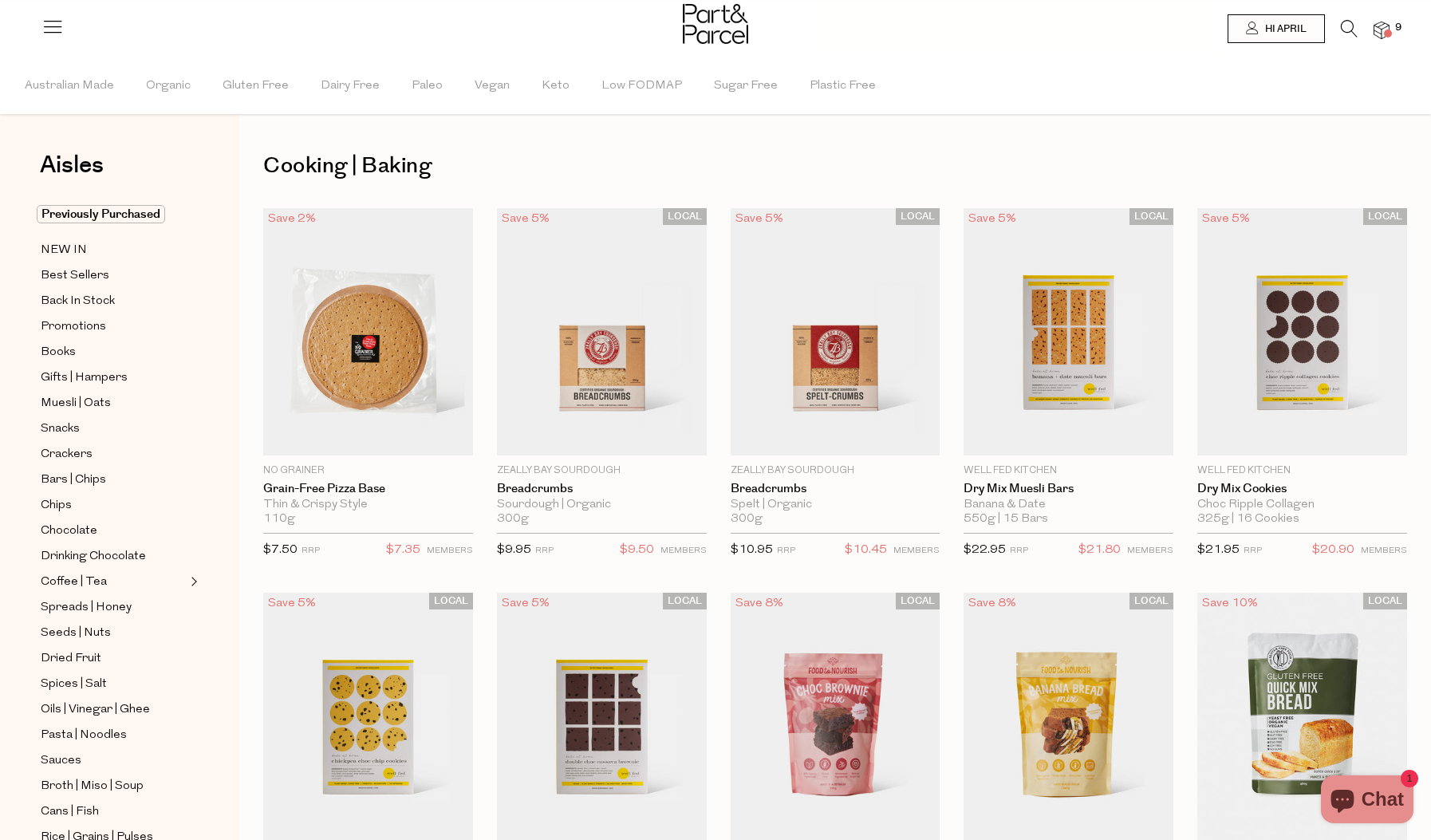
click at [1345, 22] on icon at bounding box center [1349, 28] width 17 height 18
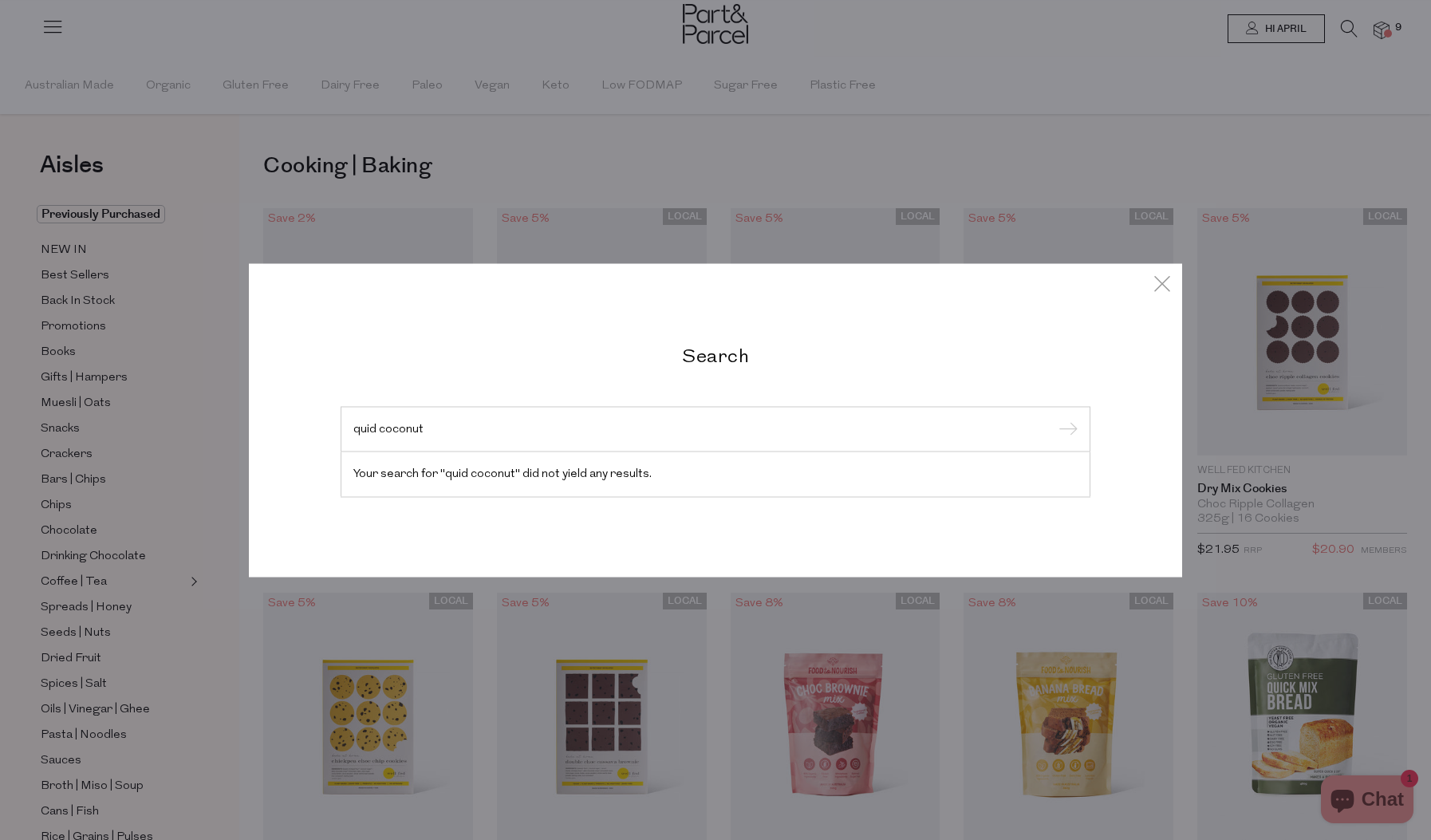
click at [370, 429] on input "quid coconut" at bounding box center [716, 428] width 724 height 12
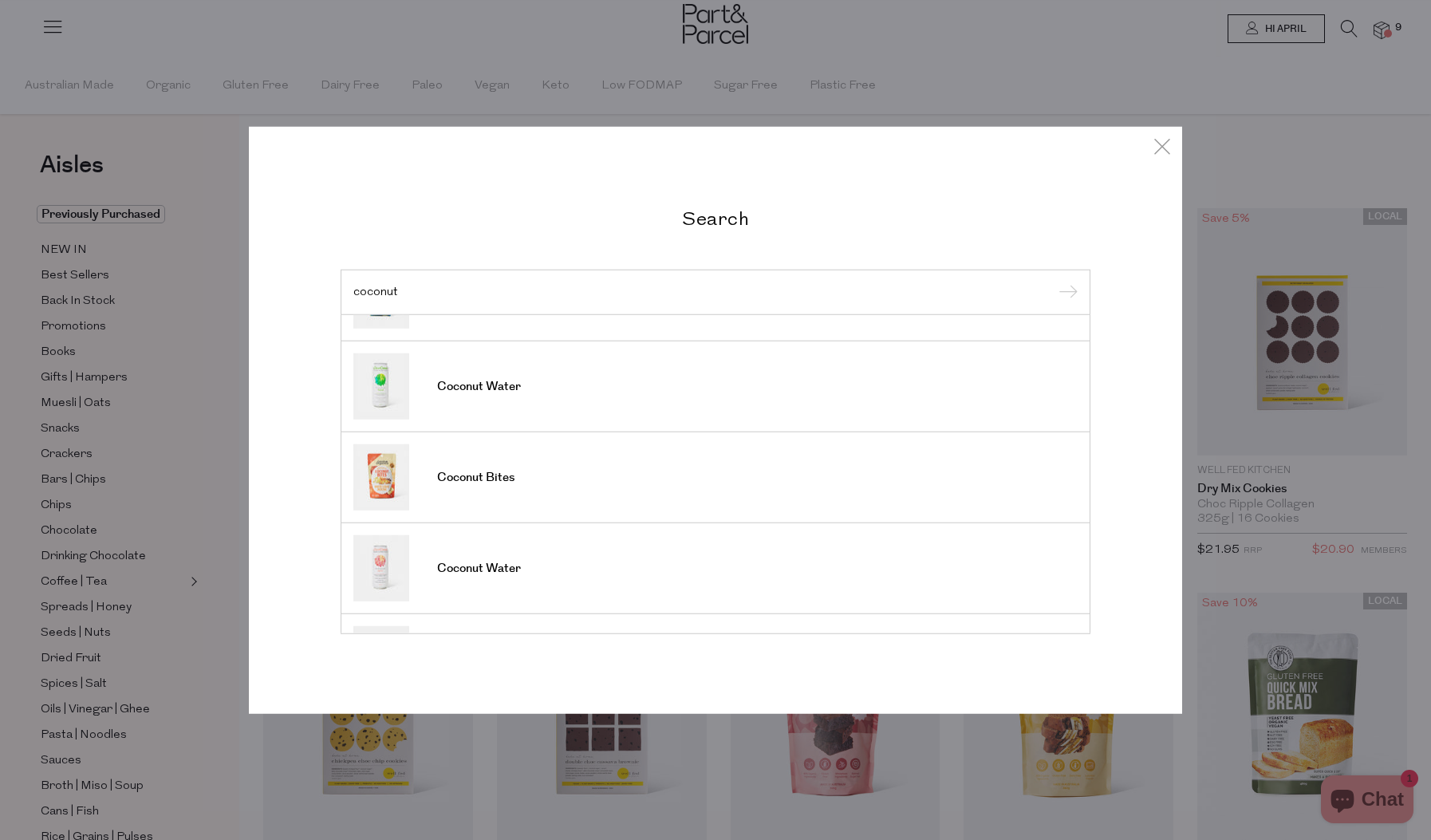
scroll to position [592, 0]
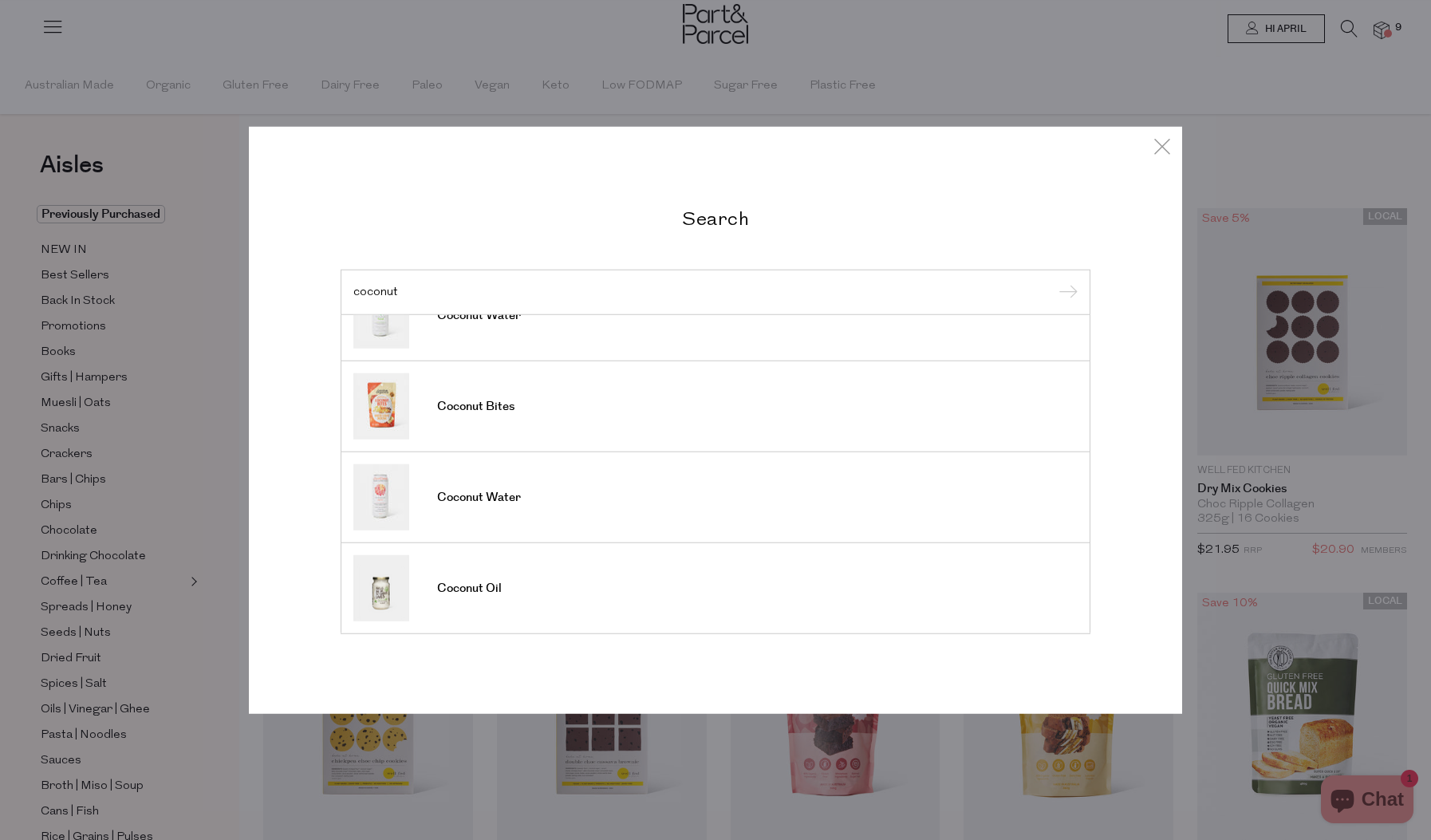
type input "coconut"
click at [211, 571] on div "Search coconut Coconut Bites Coconut Milk Coconut Cream Coconut Wafer Rolls Coc…" at bounding box center [716, 420] width 1431 height 840
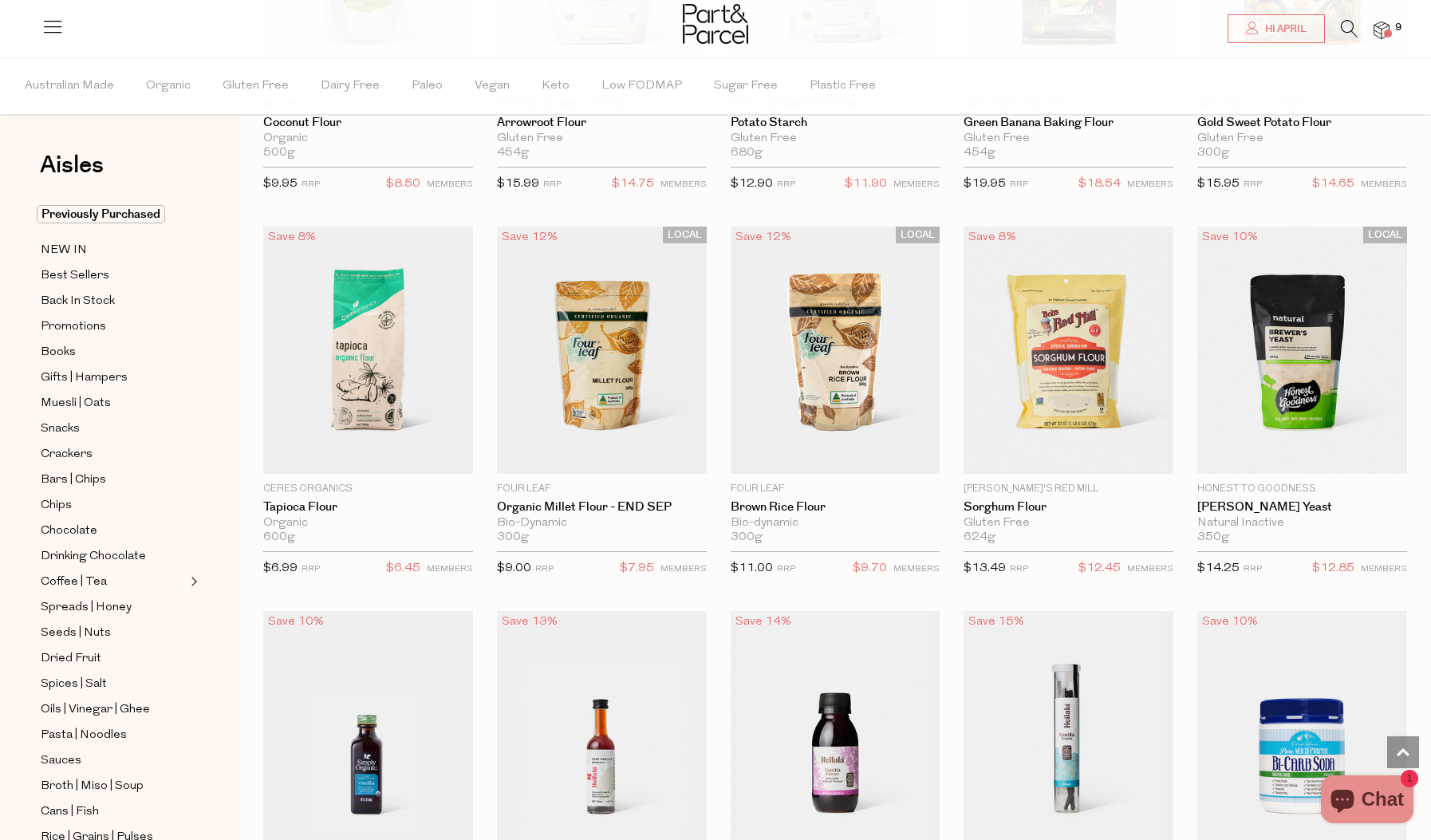
scroll to position [5848, 0]
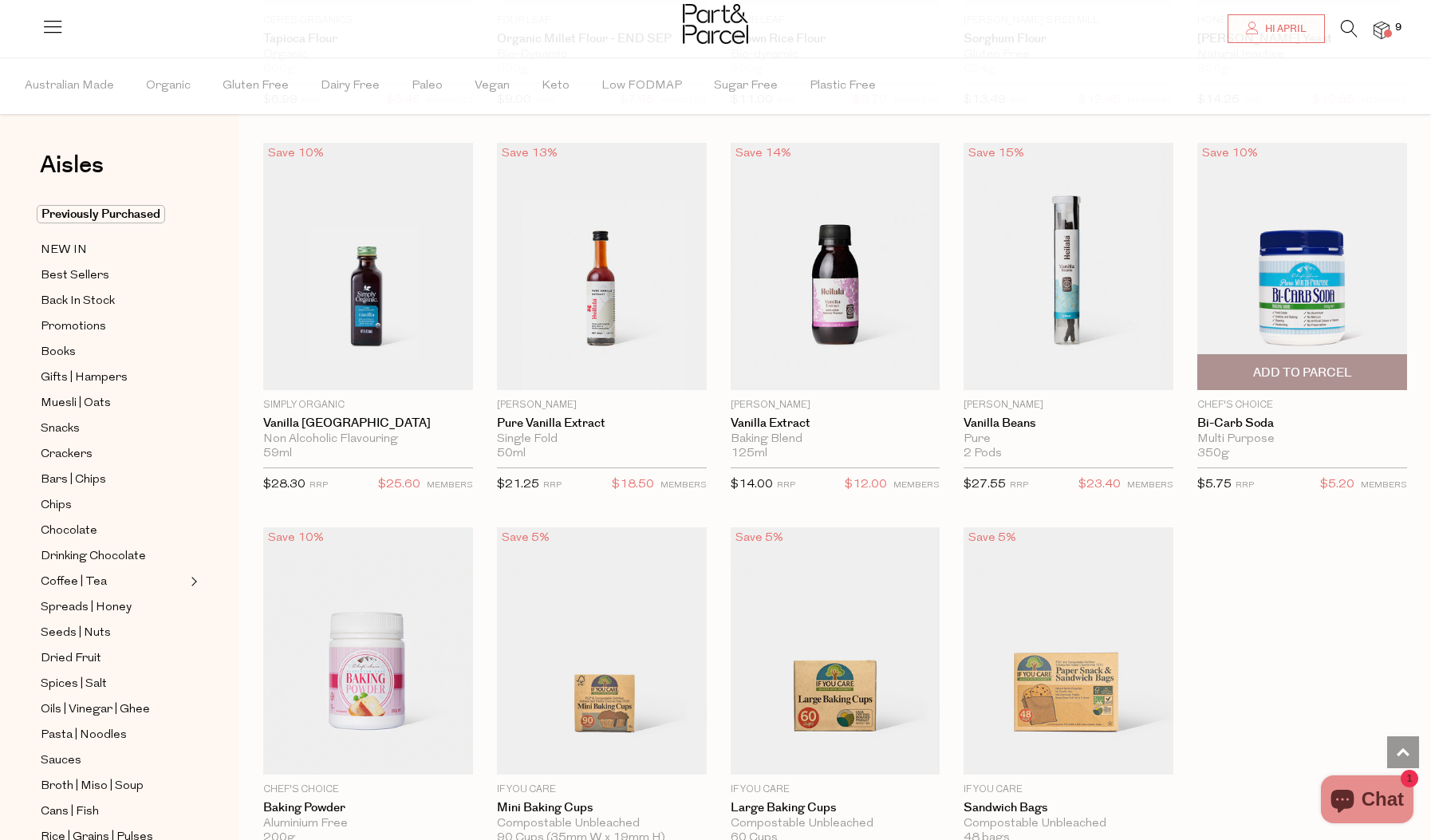
click at [1300, 290] on img at bounding box center [1303, 266] width 210 height 248
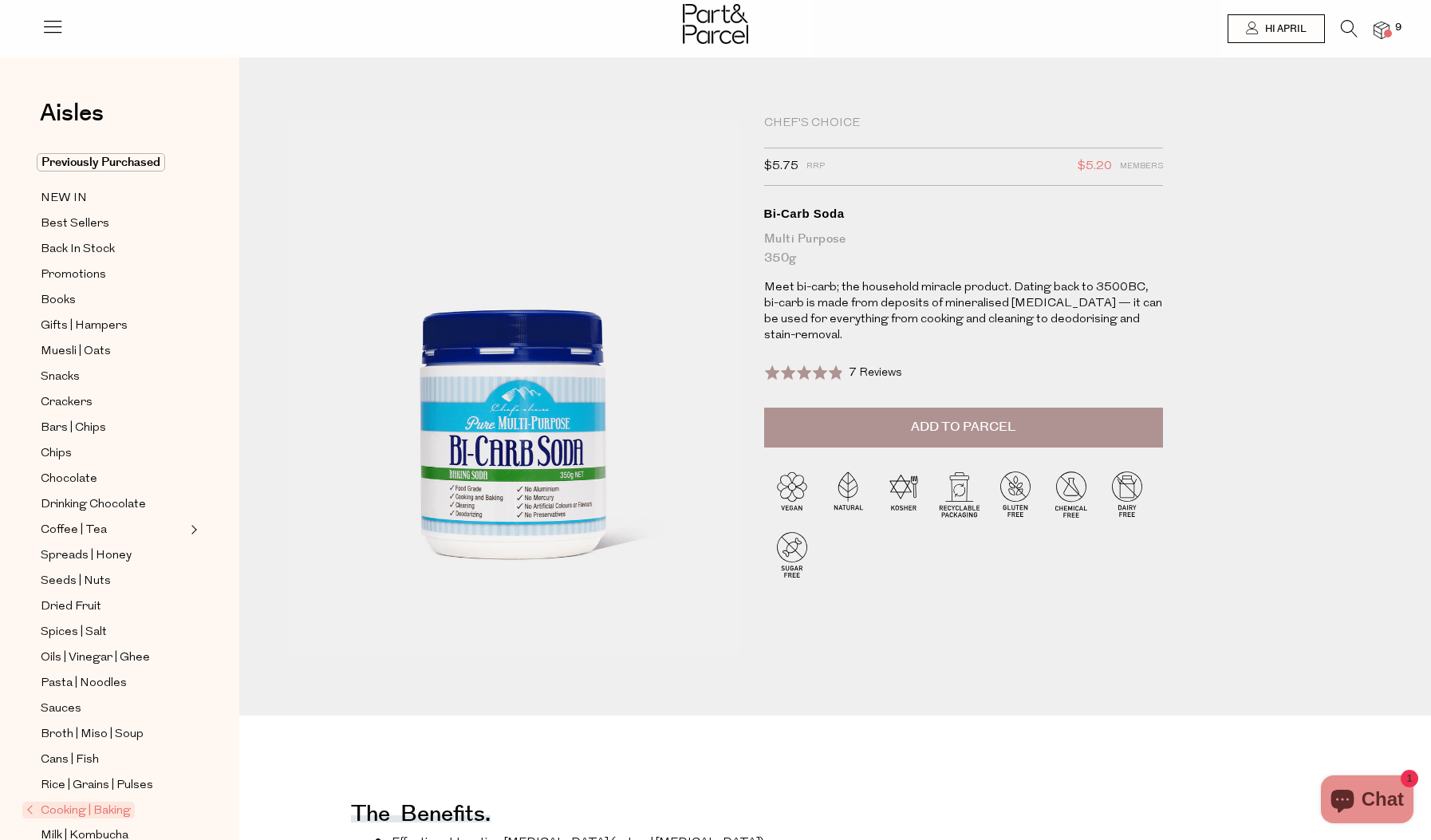
click at [969, 425] on span "Add to Parcel" at bounding box center [963, 428] width 104 height 19
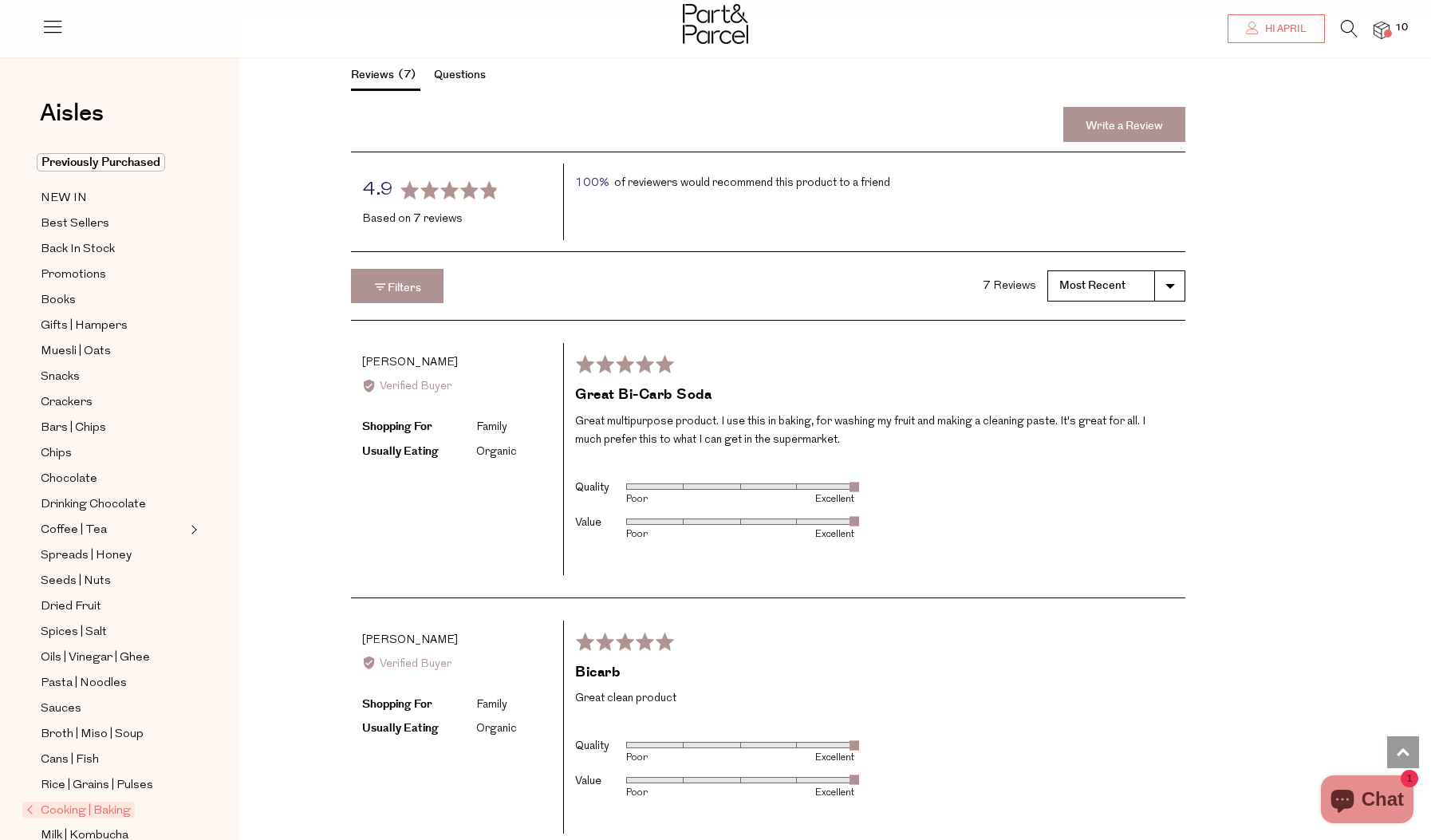
scroll to position [1743, 0]
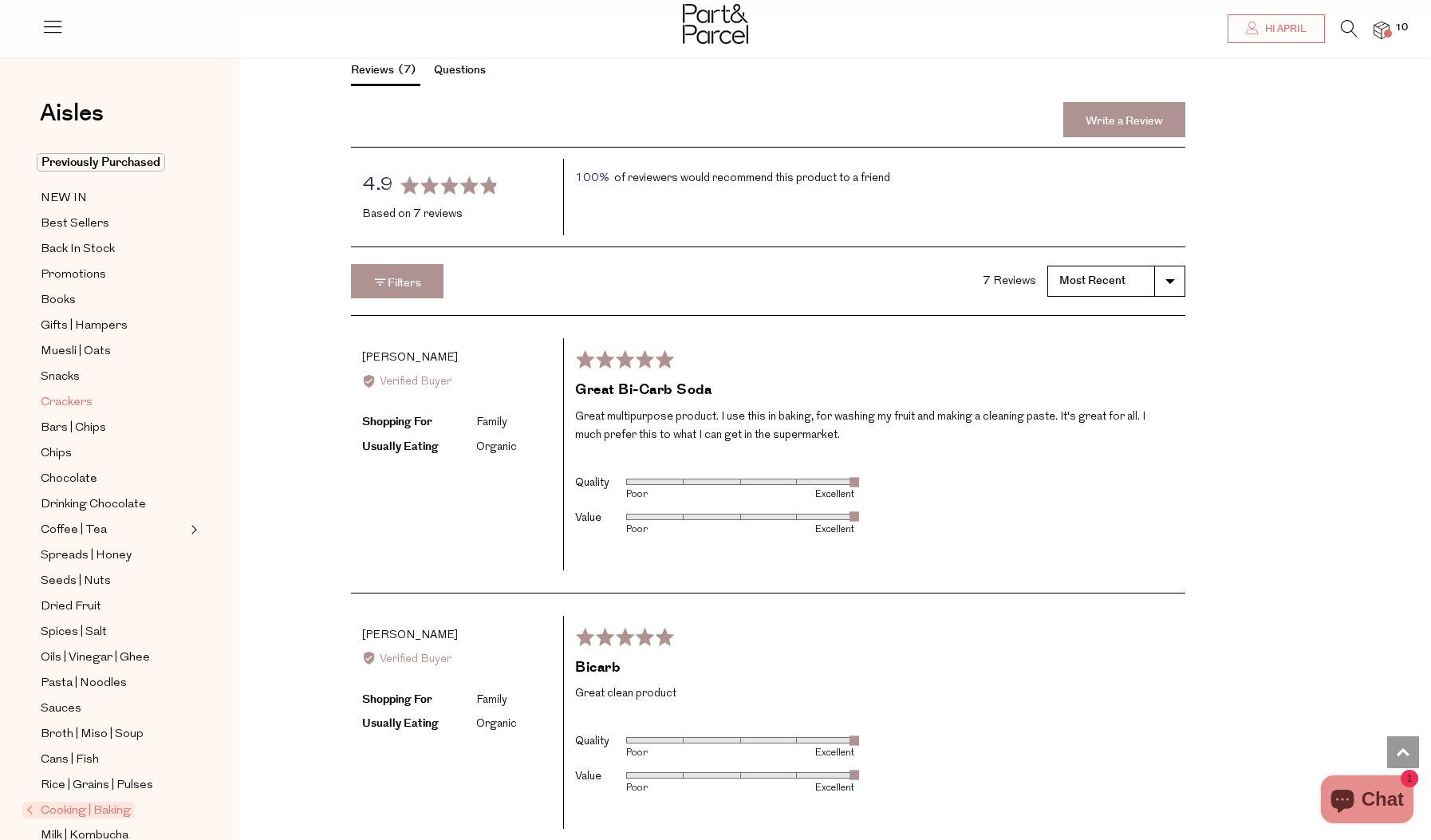
click at [60, 409] on span "Crackers" at bounding box center [66, 402] width 52 height 19
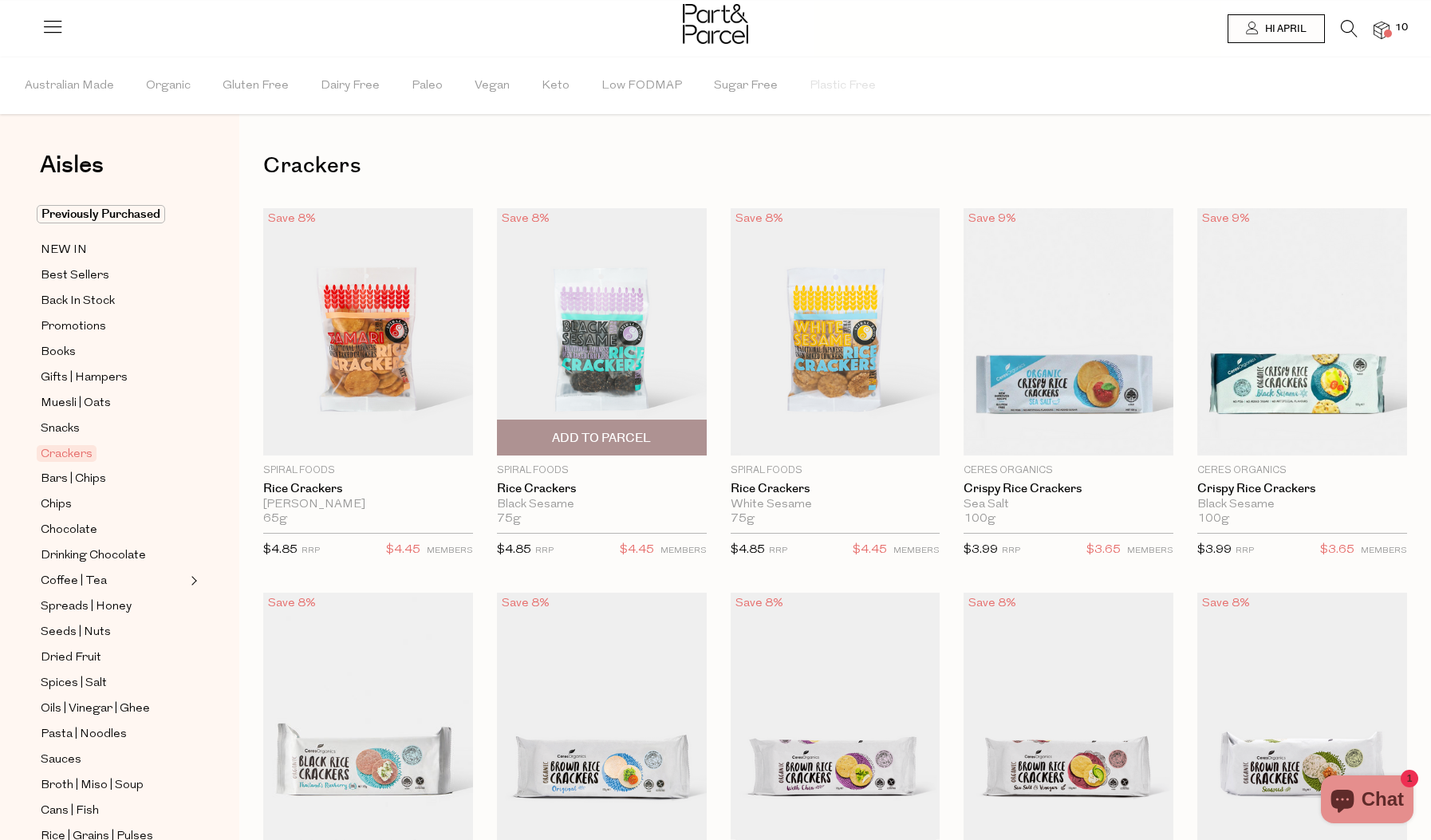
click at [616, 406] on img at bounding box center [602, 332] width 210 height 248
click at [1393, 27] on span "10" at bounding box center [1402, 27] width 21 height 14
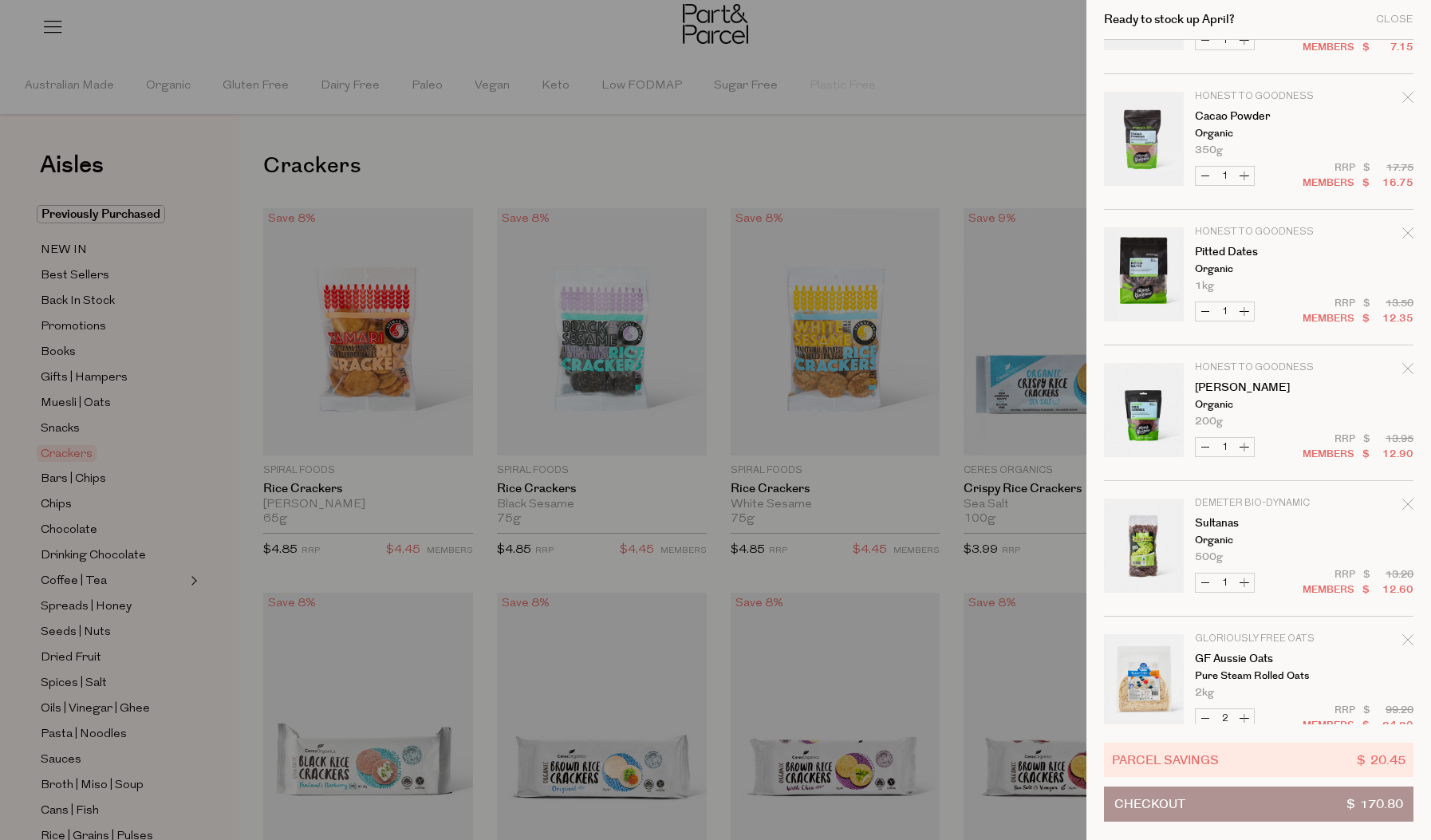
scroll to position [536, 0]
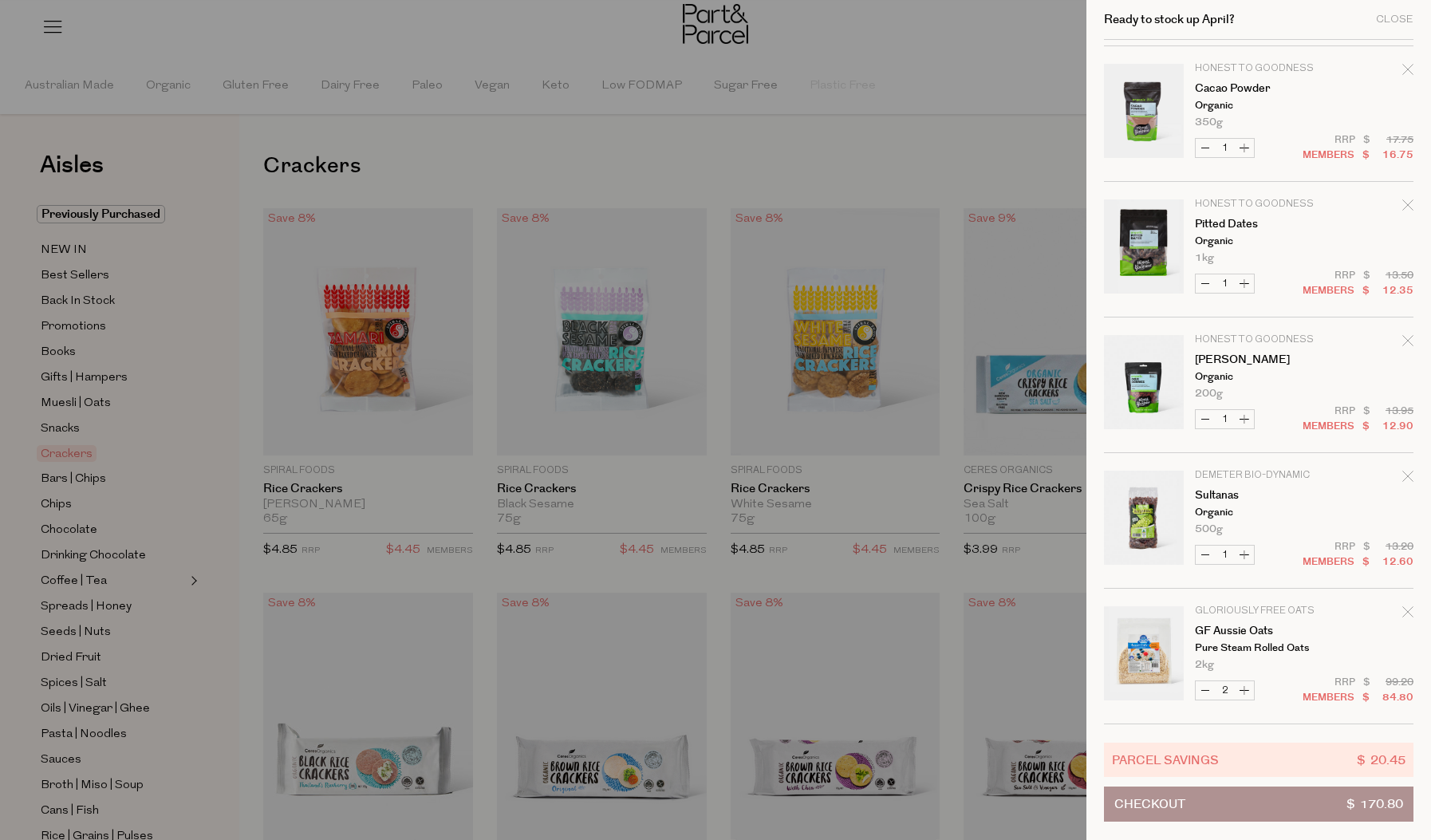
click at [1195, 805] on button "Checkout $ 170.80" at bounding box center [1258, 803] width 309 height 35
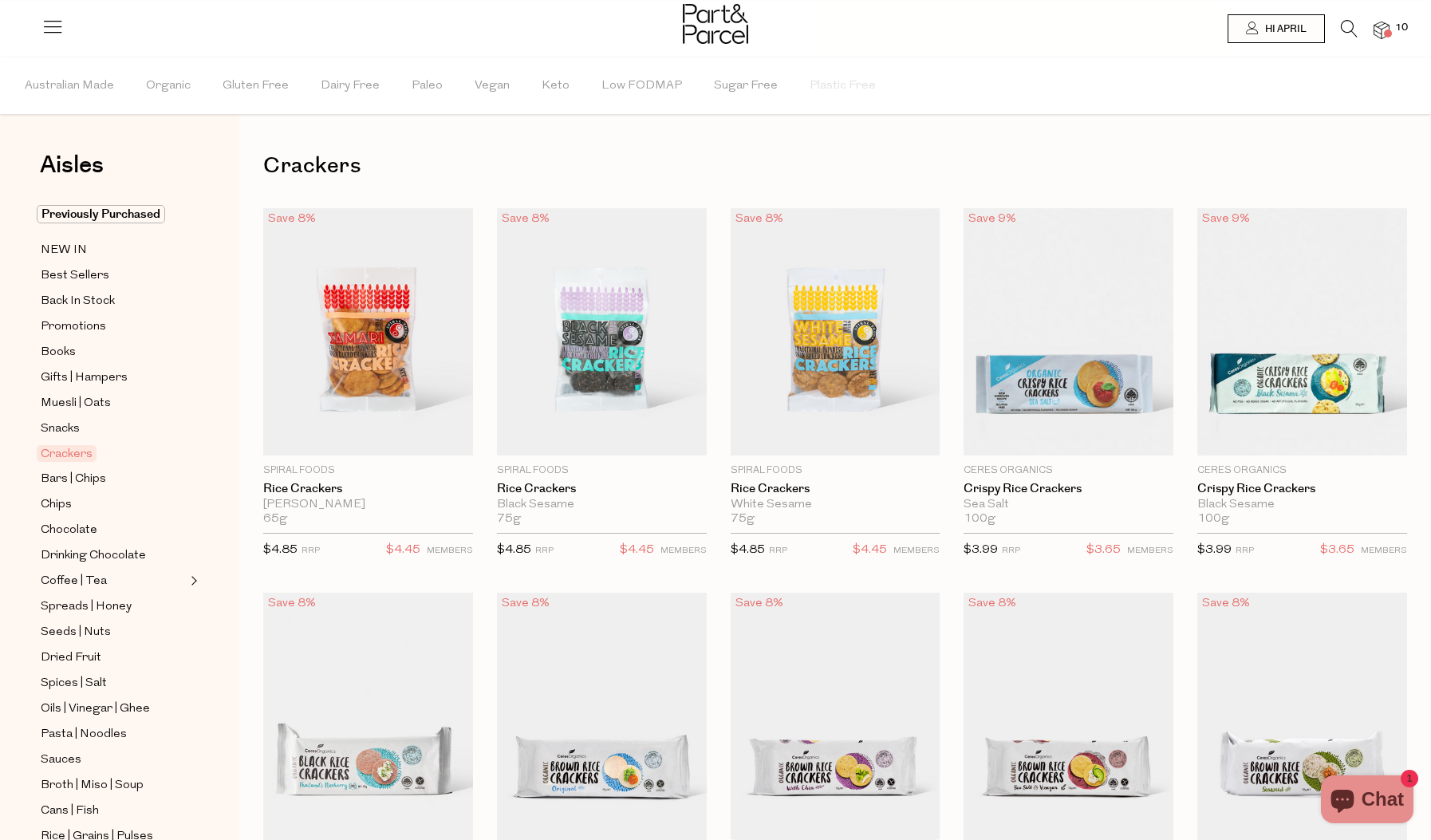
click at [1343, 25] on icon at bounding box center [1349, 28] width 17 height 18
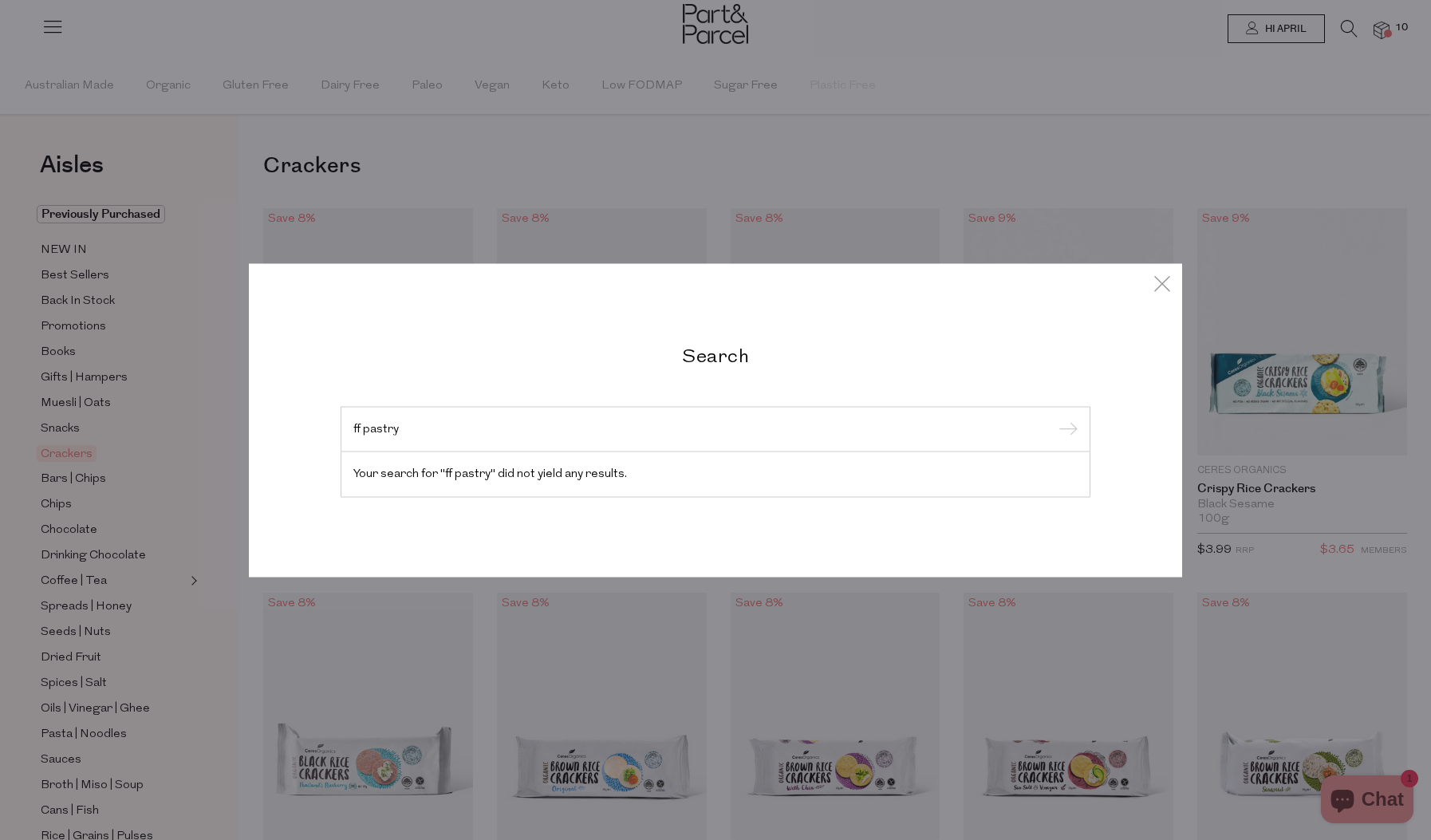
drag, startPoint x: 361, startPoint y: 430, endPoint x: 315, endPoint y: 425, distance: 46.3
click at [315, 425] on div "Search ff pastry Your search for "ff pastry" did not yield any results." at bounding box center [715, 420] width 933 height 313
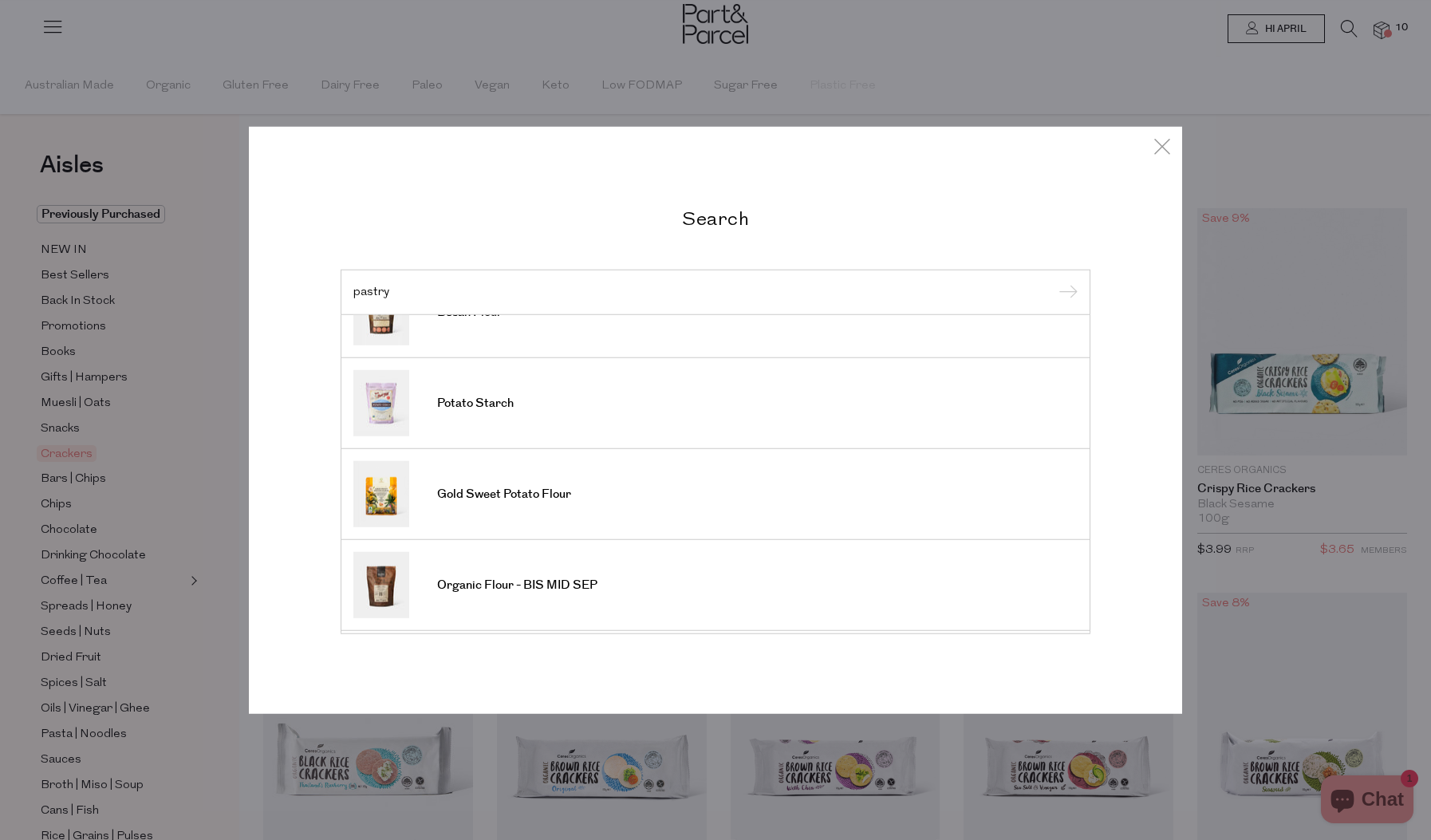
scroll to position [590, 0]
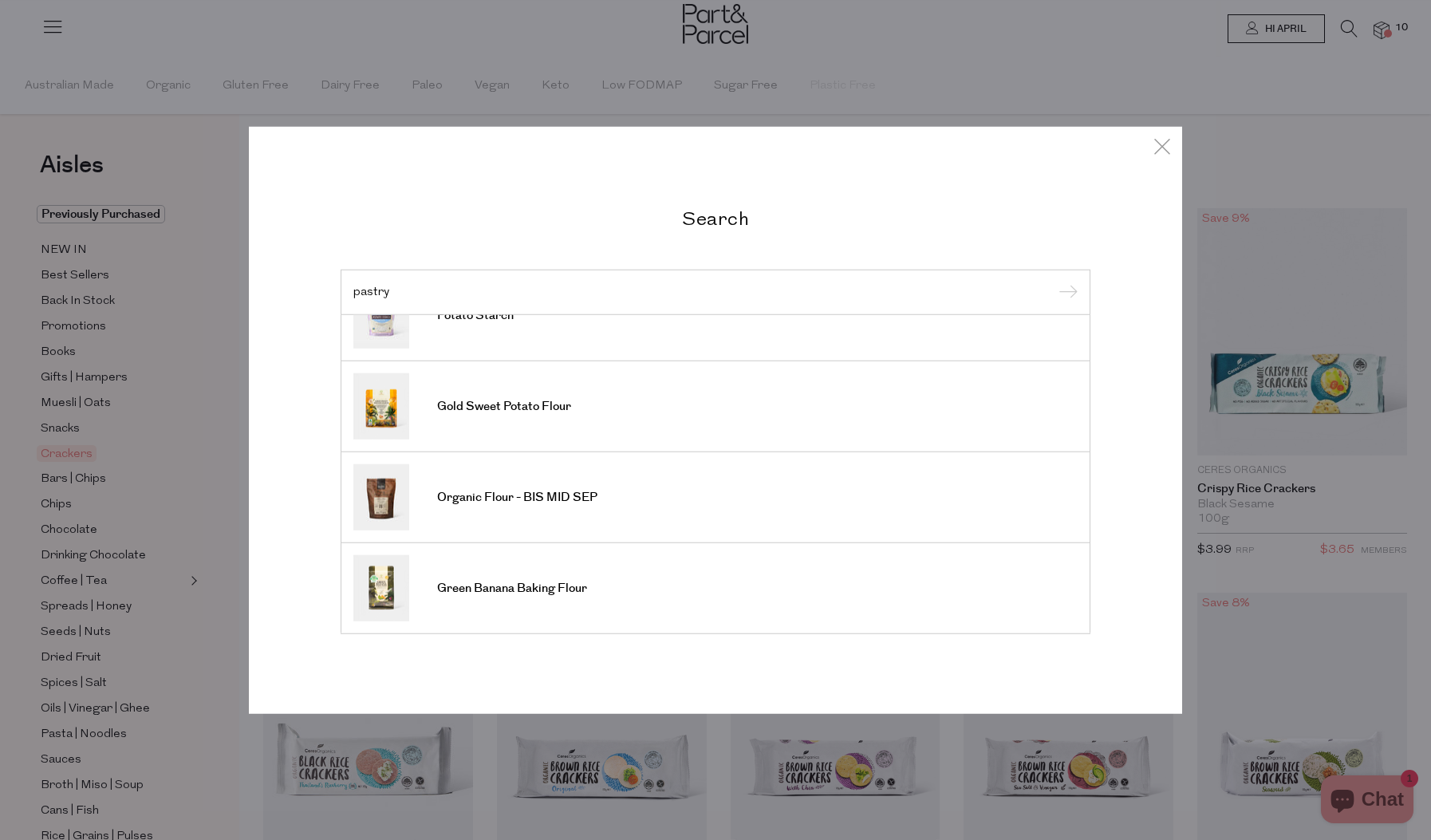
type input "pastry"
click at [1372, 47] on div "Search pastry Almond Meal Almond Flour Self Raising Flour Premium Flour Organic…" at bounding box center [716, 420] width 1431 height 840
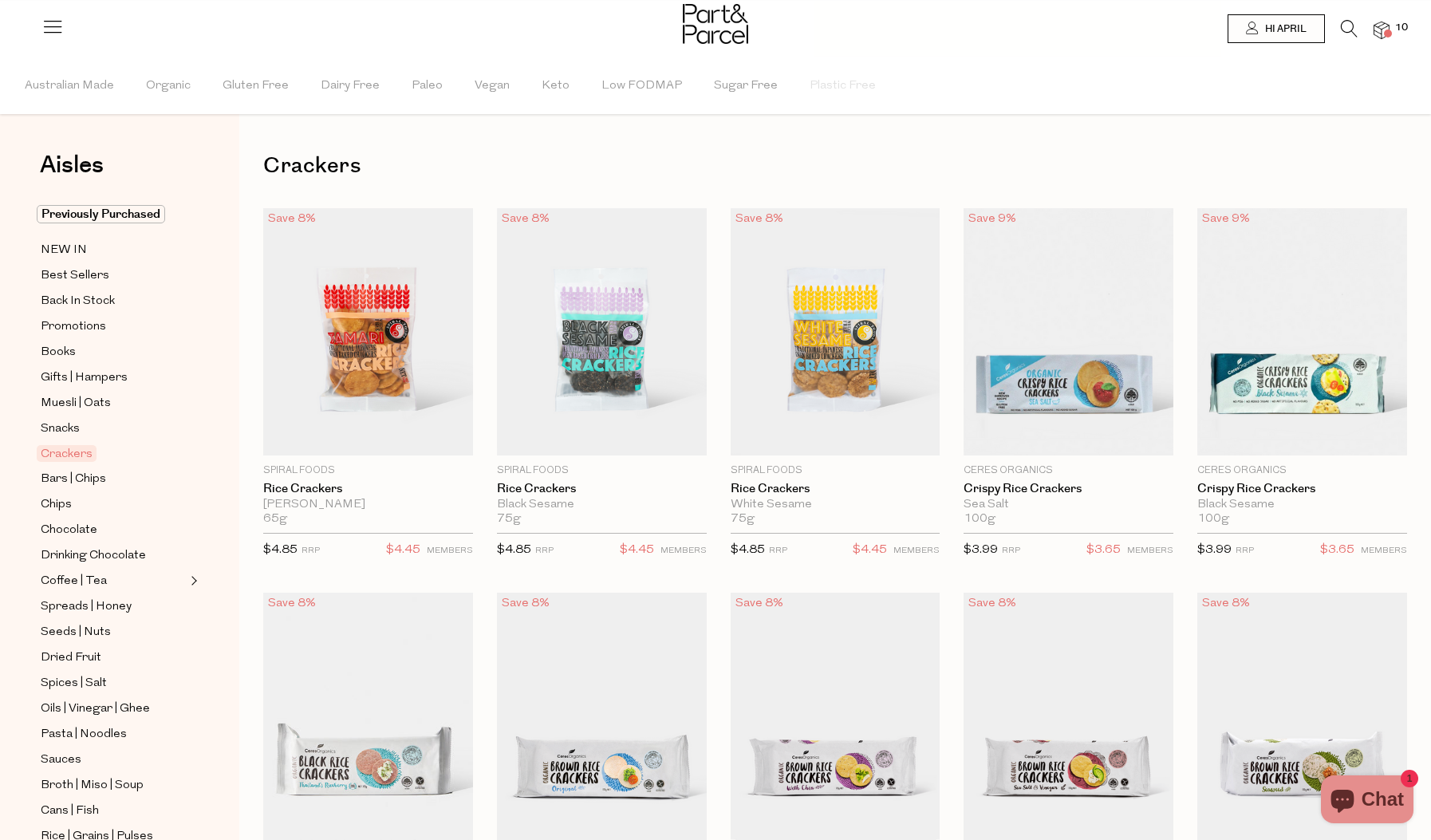
click at [1384, 32] on body "Ready to stock up April? Close Image Product Total Qty Chef's Choice Bi-Carb So…" at bounding box center [716, 798] width 1431 height 1597
click at [1387, 35] on span at bounding box center [1388, 33] width 8 height 8
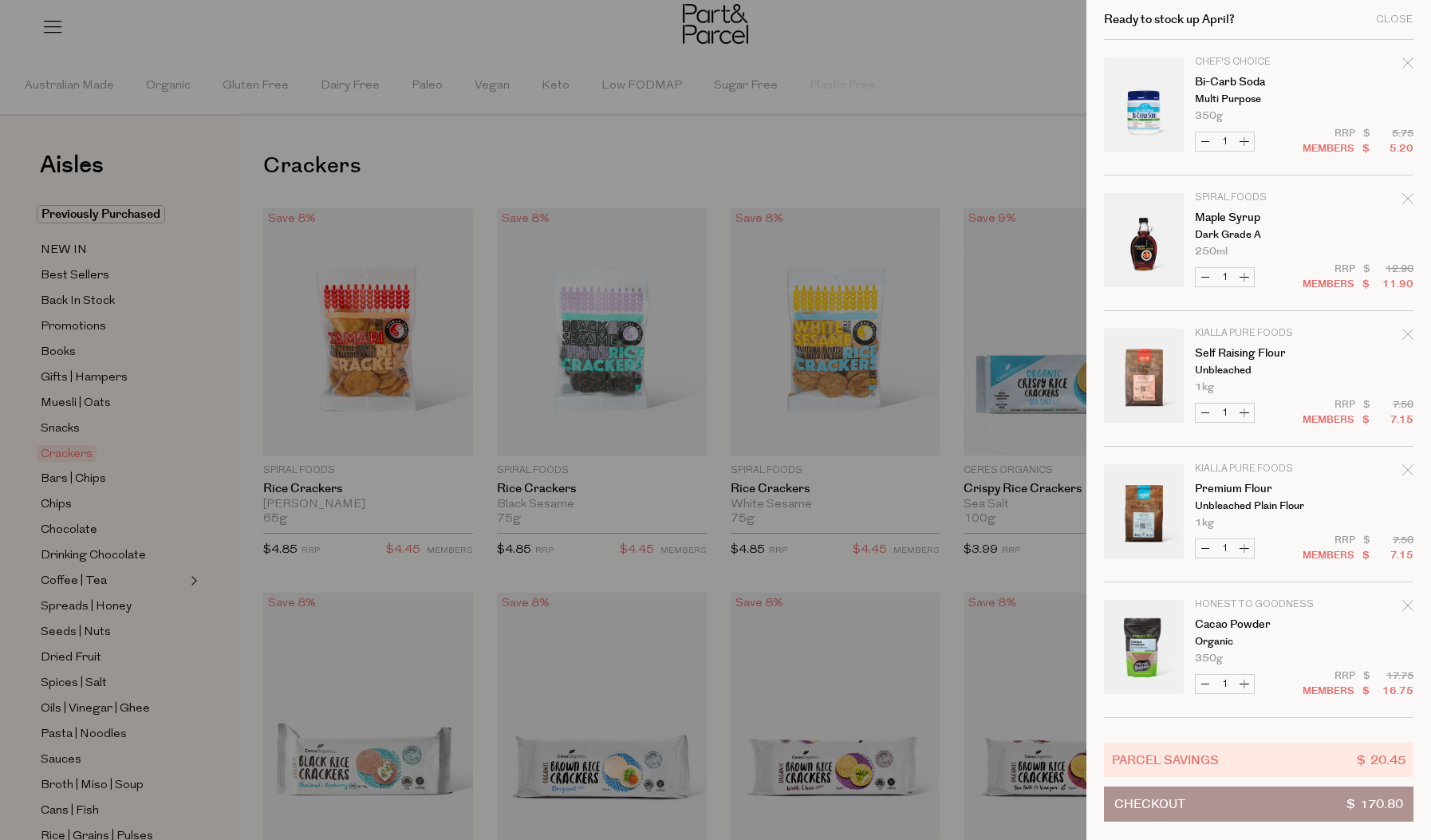
click at [1155, 793] on span "Checkout" at bounding box center [1151, 804] width 71 height 34
